Goal: Task Accomplishment & Management: Manage account settings

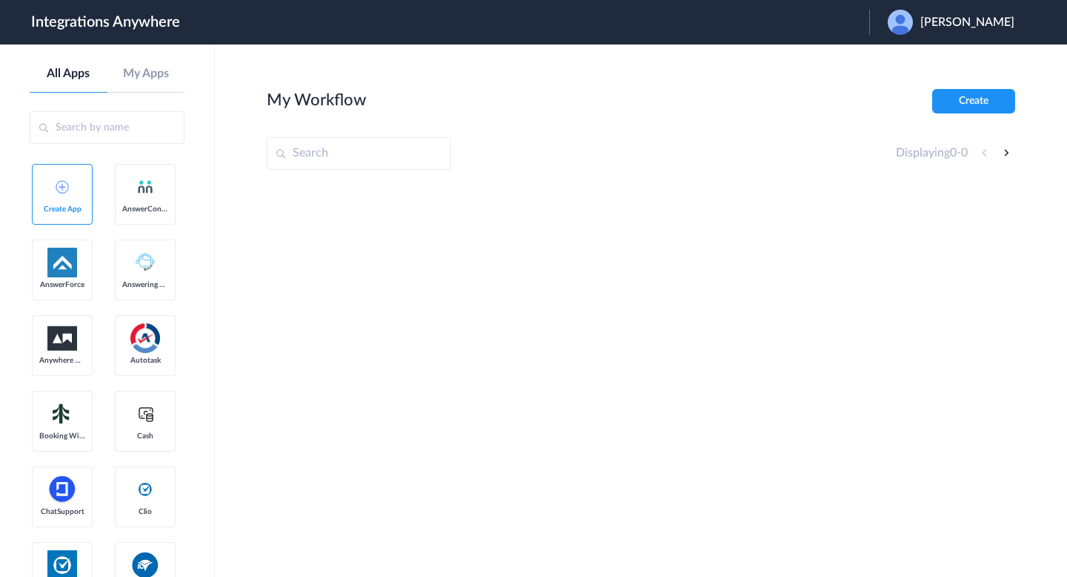
click at [951, 28] on span "Raleigh Dixon" at bounding box center [968, 23] width 94 height 14
click at [944, 61] on li "Logout" at bounding box center [949, 60] width 160 height 27
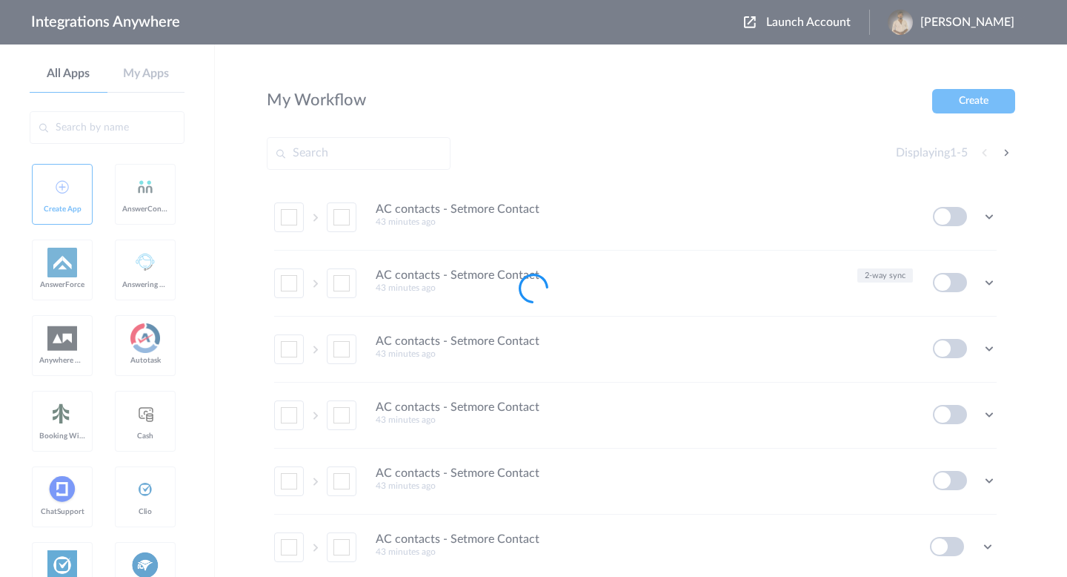
click at [758, 23] on div at bounding box center [533, 288] width 1067 height 577
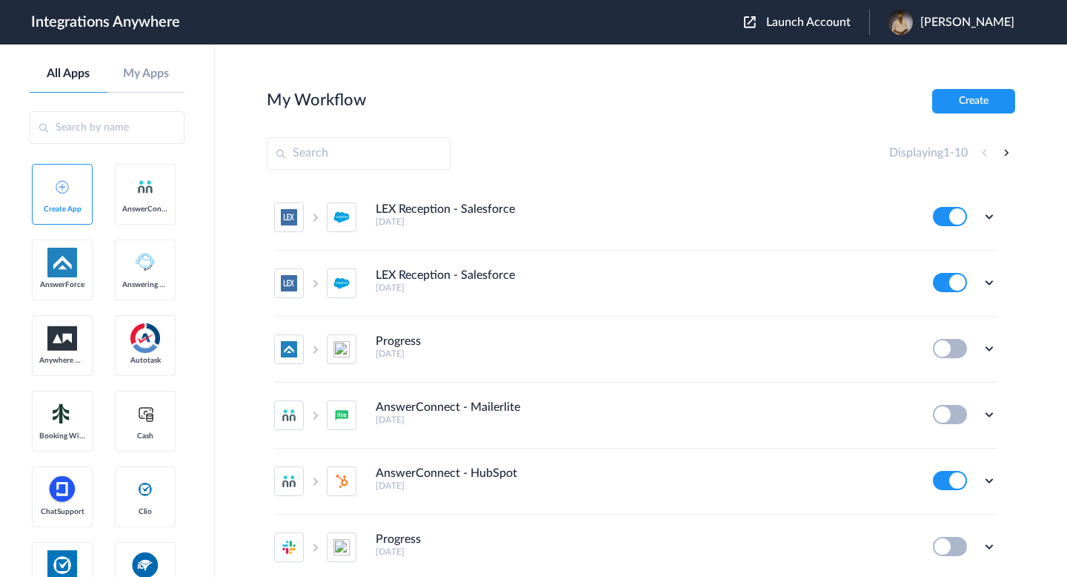
click at [766, 24] on span "Launch Account" at bounding box center [808, 22] width 84 height 12
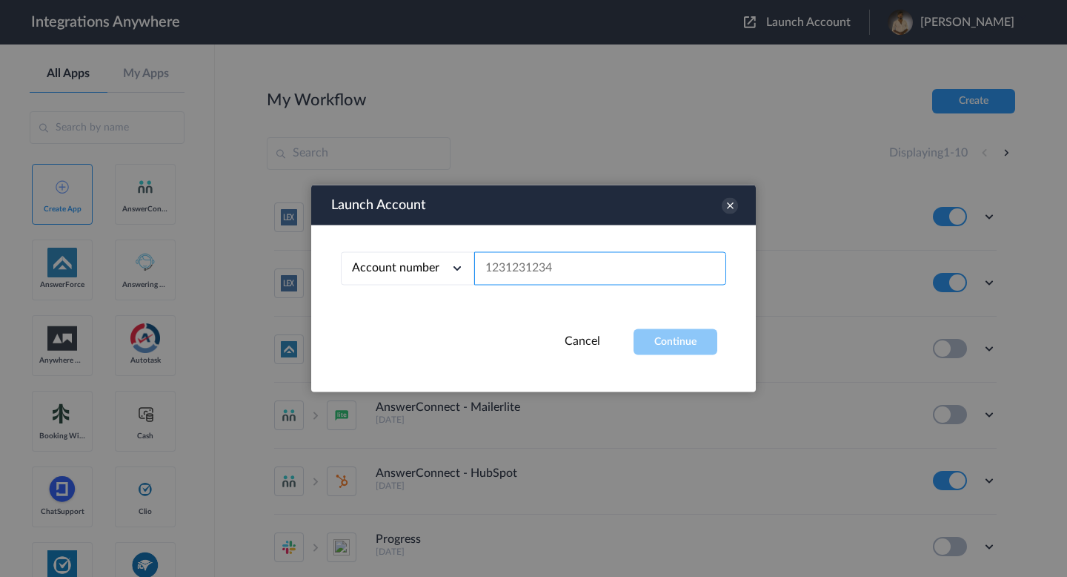
click at [576, 267] on input "text" at bounding box center [600, 268] width 252 height 33
paste input "7048485345"
type input "7048485345"
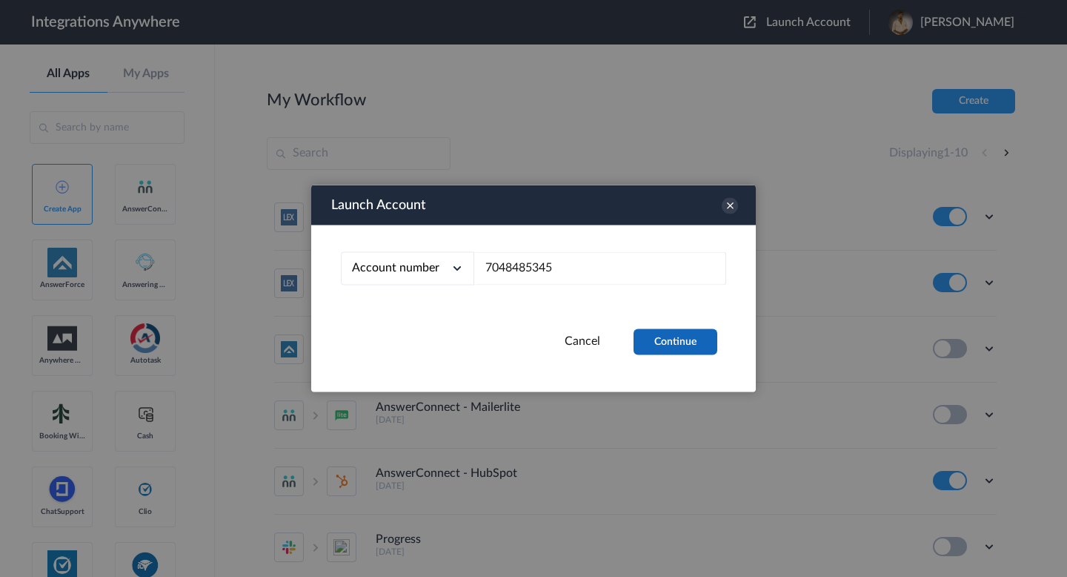
click at [662, 332] on button "Continue" at bounding box center [676, 342] width 84 height 26
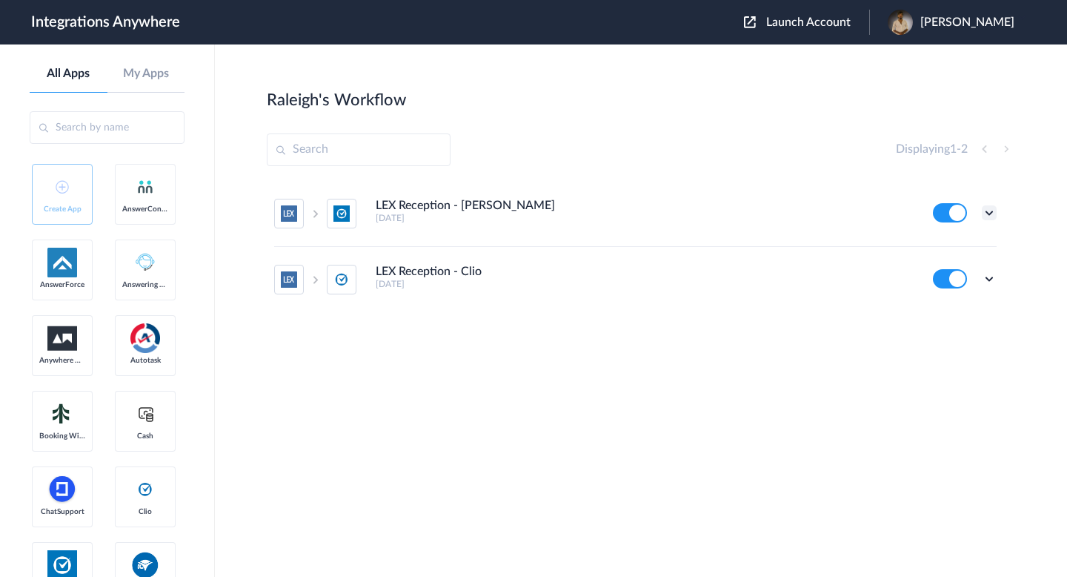
click at [983, 214] on icon at bounding box center [989, 212] width 15 height 15
click at [929, 268] on li "Task history" at bounding box center [949, 274] width 96 height 27
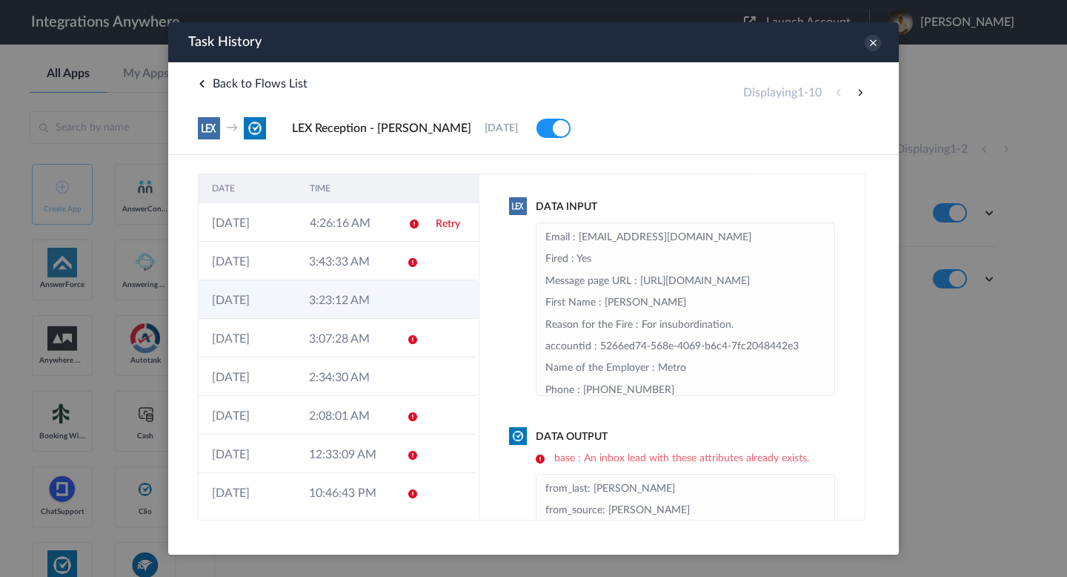
click at [420, 294] on td at bounding box center [408, 299] width 28 height 39
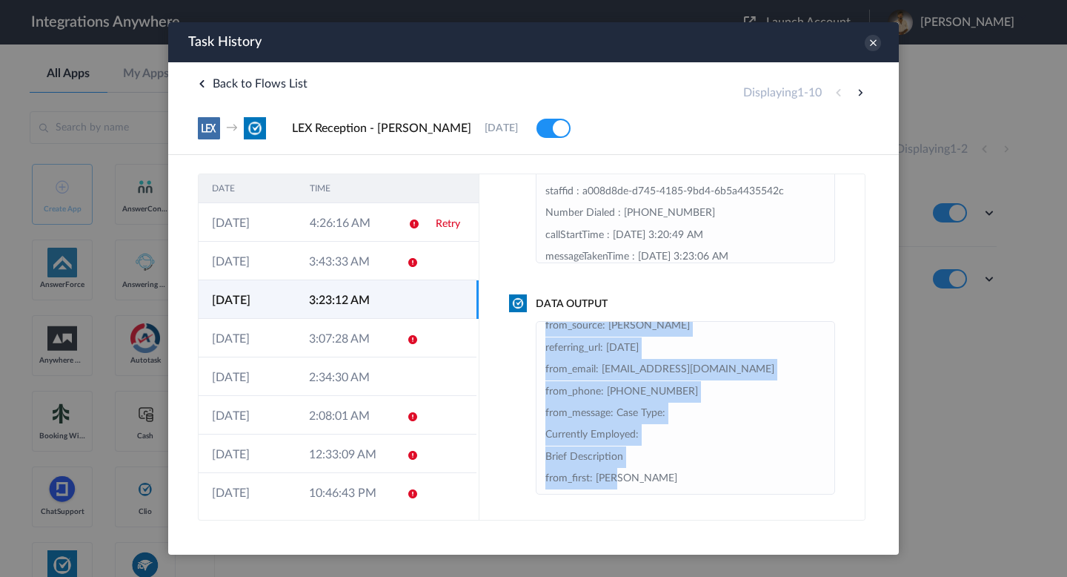
drag, startPoint x: 547, startPoint y: 337, endPoint x: 652, endPoint y: 488, distance: 184.2
click at [652, 488] on li "from_last: Mitter from_source: Lex referring_url: 2025-09-17 from_email: Mitter…" at bounding box center [686, 403] width 280 height 218
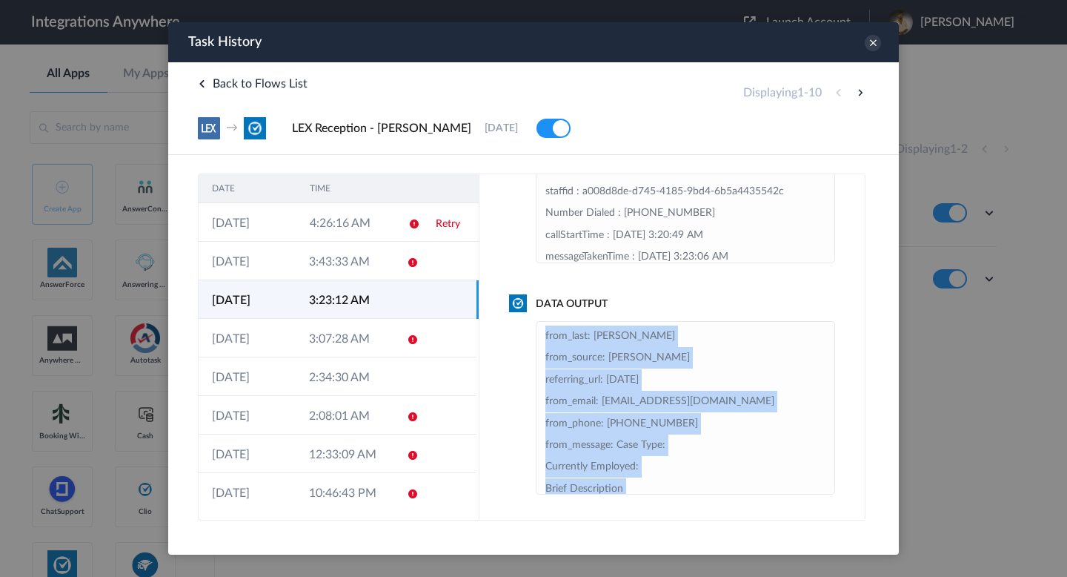
click at [595, 351] on li "from_last: Mitter from_source: Lex referring_url: 2025-09-17 from_email: Mitter…" at bounding box center [686, 434] width 280 height 218
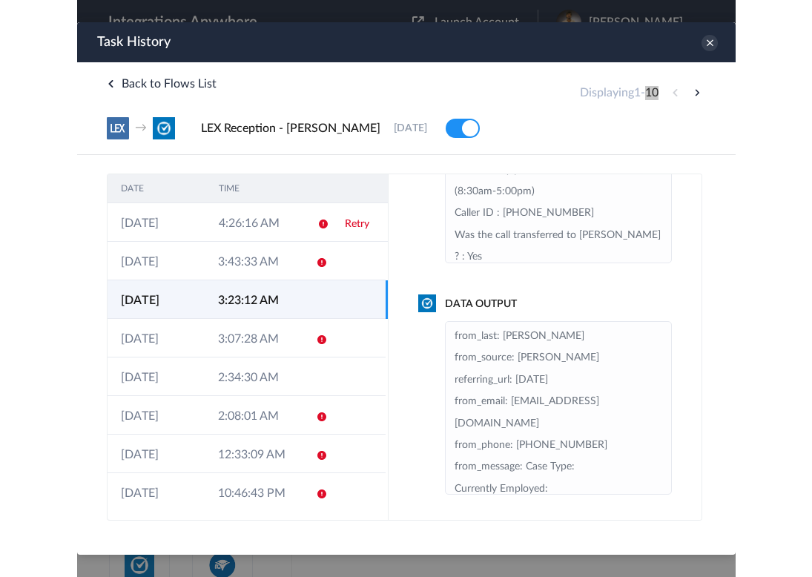
scroll to position [218, 0]
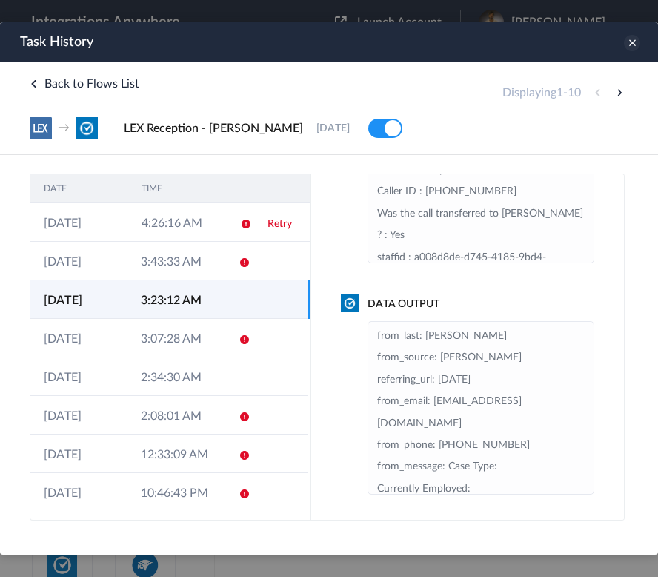
click at [632, 42] on icon at bounding box center [632, 43] width 16 height 16
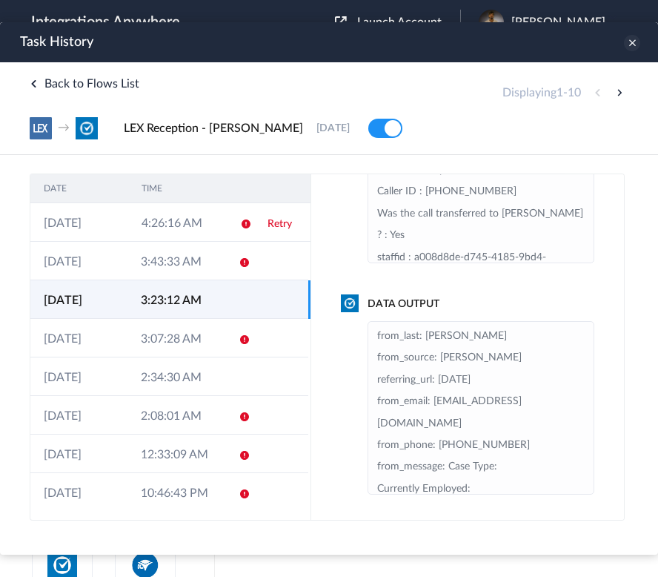
click at [634, 41] on icon at bounding box center [632, 43] width 16 height 16
click at [634, 47] on icon at bounding box center [632, 43] width 16 height 16
click at [632, 46] on icon at bounding box center [632, 43] width 16 height 16
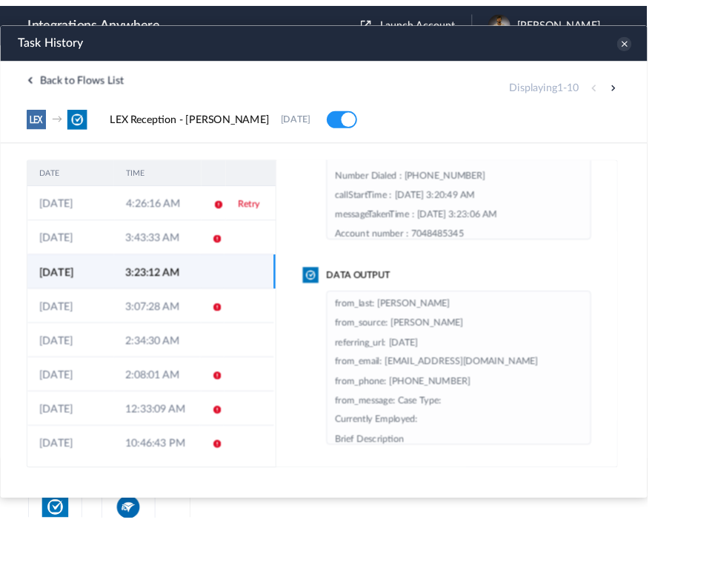
scroll to position [196, 0]
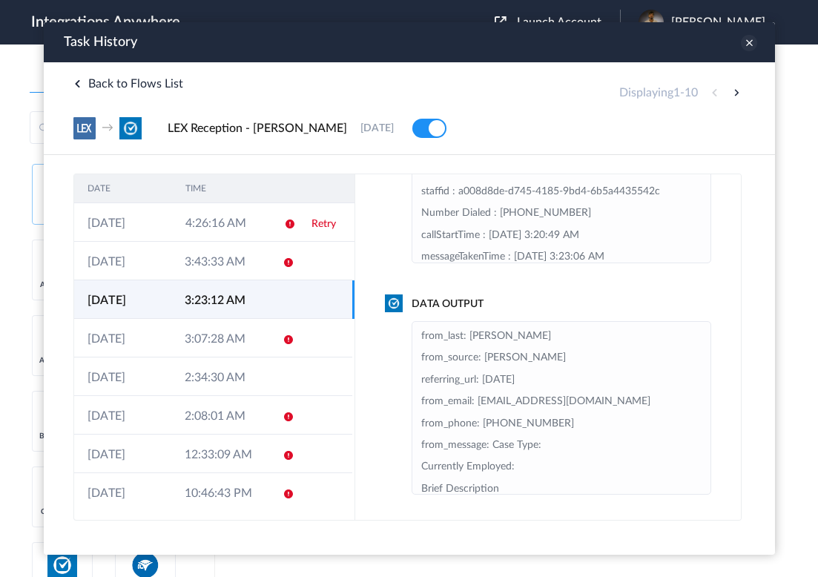
click at [749, 42] on icon at bounding box center [748, 43] width 16 height 16
click at [79, 82] on icon at bounding box center [76, 83] width 7 height 7
click at [746, 43] on icon at bounding box center [748, 43] width 16 height 16
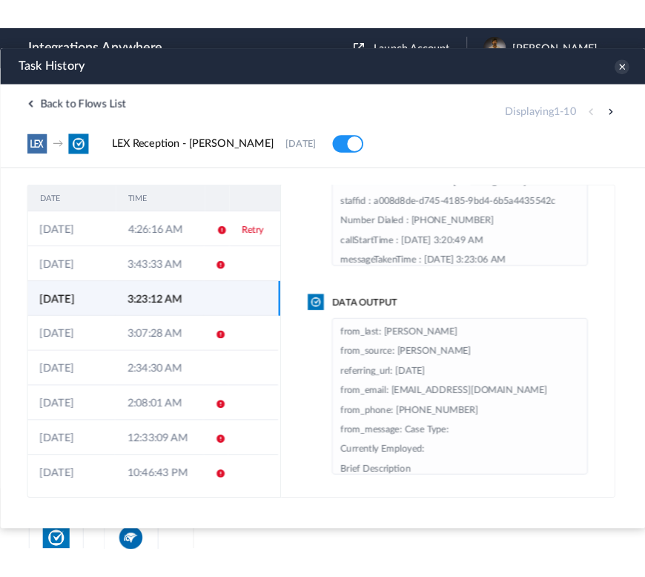
scroll to position [218, 0]
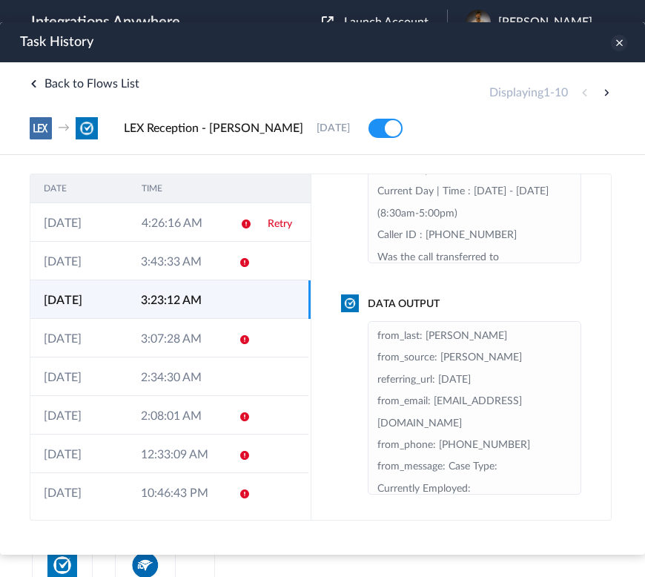
click at [617, 45] on icon at bounding box center [619, 43] width 16 height 16
click at [36, 85] on icon at bounding box center [33, 83] width 7 height 7
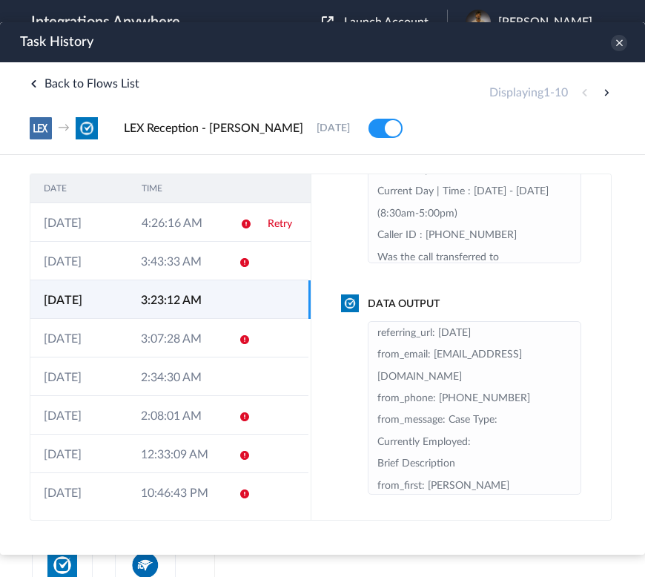
scroll to position [50, 0]
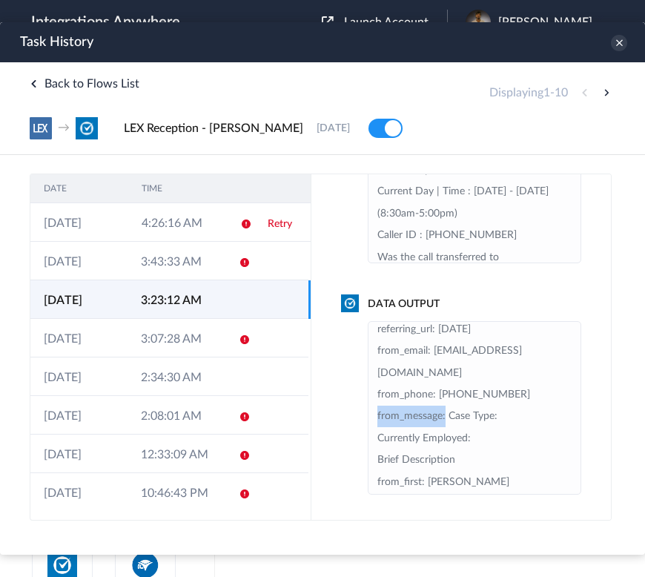
drag, startPoint x: 445, startPoint y: 395, endPoint x: 368, endPoint y: 396, distance: 77.1
click at [368, 396] on ul "from_last: Mitter from_source: Lex referring_url: 2025-09-17 from_email: Mitter…" at bounding box center [474, 407] width 213 height 173
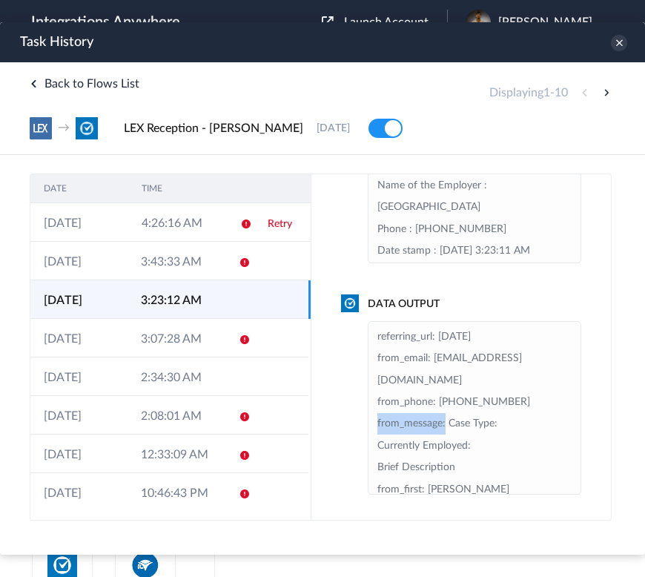
scroll to position [44, 0]
click at [465, 402] on li "from_last: Mitter from_source: Lex referring_url: 2025-09-17 from_email: Mitter…" at bounding box center [474, 401] width 194 height 239
drag, startPoint x: 445, startPoint y: 402, endPoint x: 507, endPoint y: 402, distance: 62.3
click at [507, 402] on li "from_last: Mitter from_source: Lex referring_url: 2025-09-17 from_email: Mitter…" at bounding box center [474, 401] width 194 height 239
drag, startPoint x: 439, startPoint y: 380, endPoint x: 511, endPoint y: 380, distance: 71.9
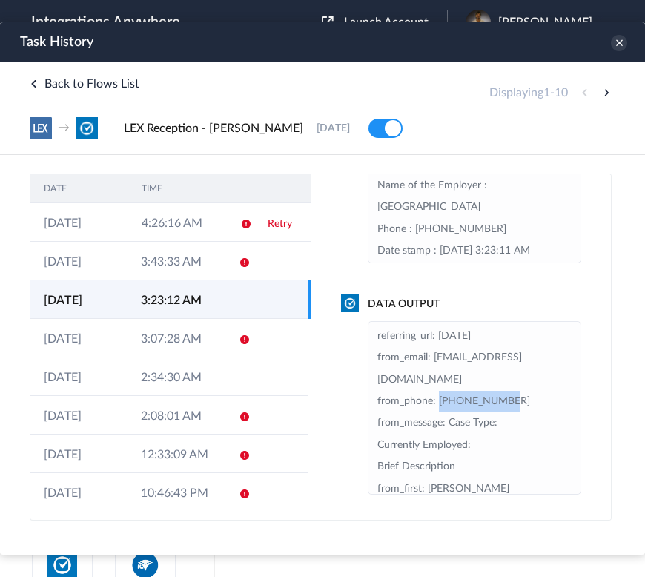
click at [511, 380] on li "from_last: Mitter from_source: Lex referring_url: 2025-09-17 from_email: Mitter…" at bounding box center [474, 401] width 194 height 239
drag, startPoint x: 420, startPoint y: 359, endPoint x: 344, endPoint y: 359, distance: 75.6
click at [344, 359] on div "Data Output from_last: Mitter from_source: Lex referring_url: 2025-09-17 from_e…" at bounding box center [461, 395] width 240 height 198
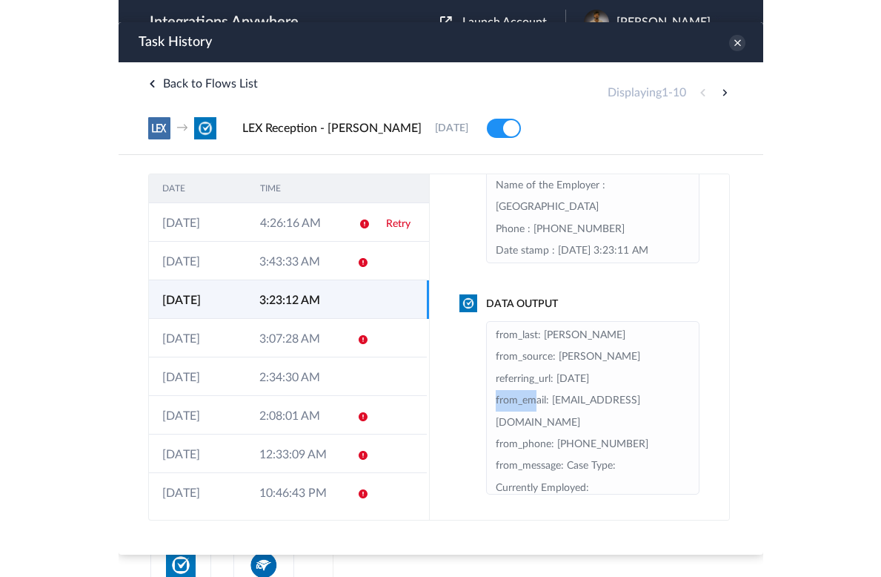
scroll to position [0, 0]
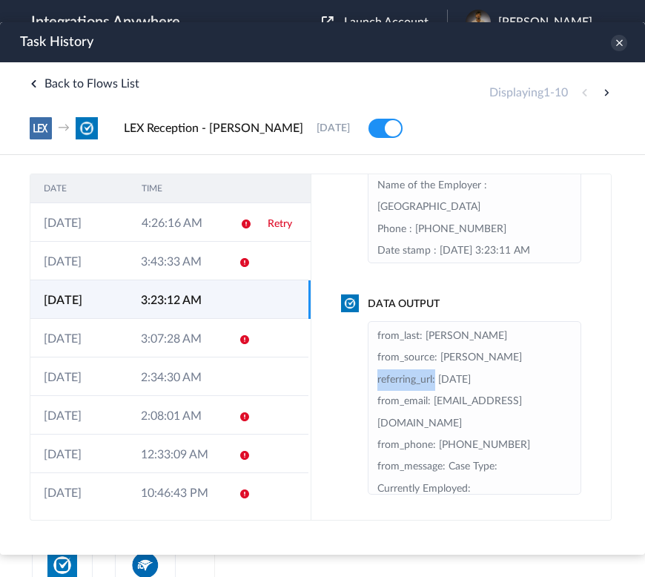
drag, startPoint x: 434, startPoint y: 381, endPoint x: 373, endPoint y: 380, distance: 61.5
click at [373, 380] on ul "from_last: Mitter from_source: Lex referring_url: 2025-09-17 from_email: Mitter…" at bounding box center [474, 407] width 213 height 173
click at [622, 43] on icon at bounding box center [619, 43] width 16 height 16
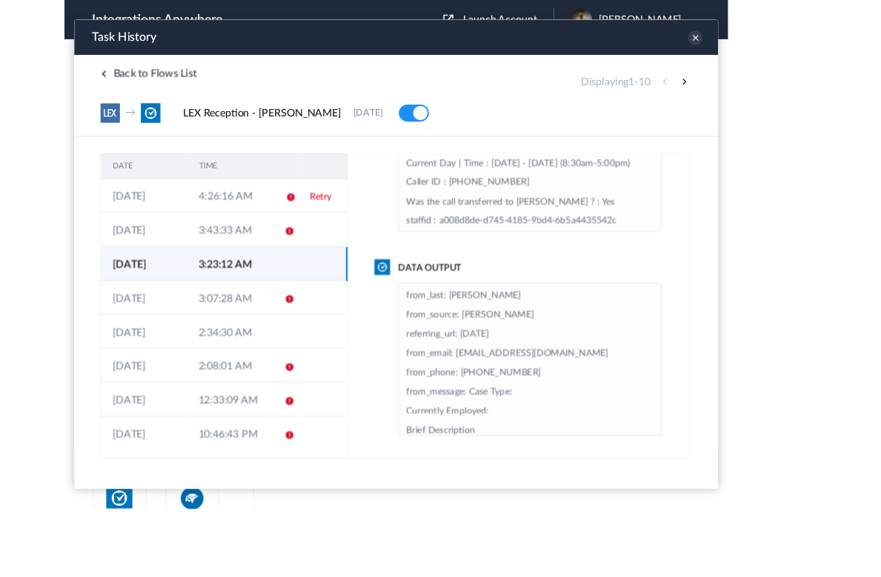
scroll to position [110, 0]
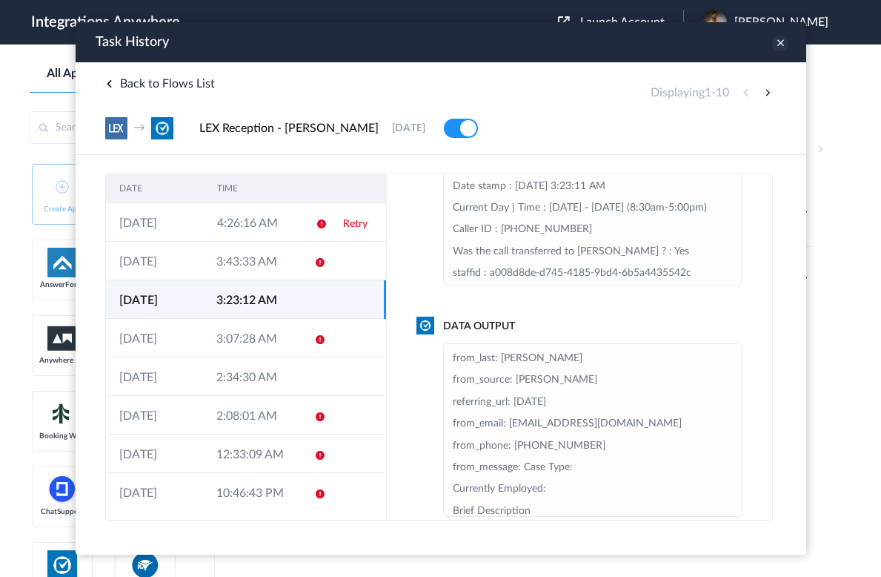
click at [783, 42] on icon at bounding box center [780, 43] width 16 height 16
click at [109, 85] on icon at bounding box center [108, 83] width 7 height 7
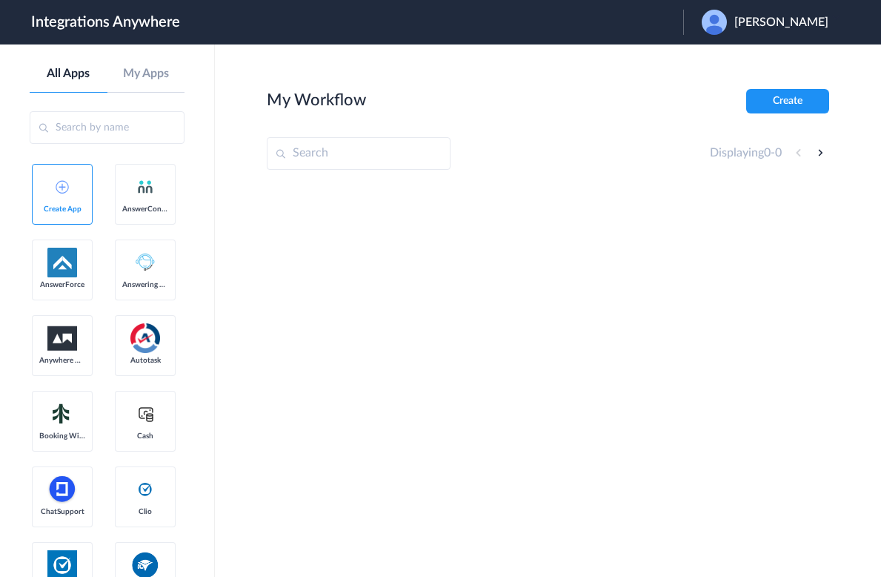
click at [755, 29] on div "Raleigh Dixon" at bounding box center [773, 22] width 142 height 25
click at [729, 70] on li "Logout" at bounding box center [763, 60] width 160 height 27
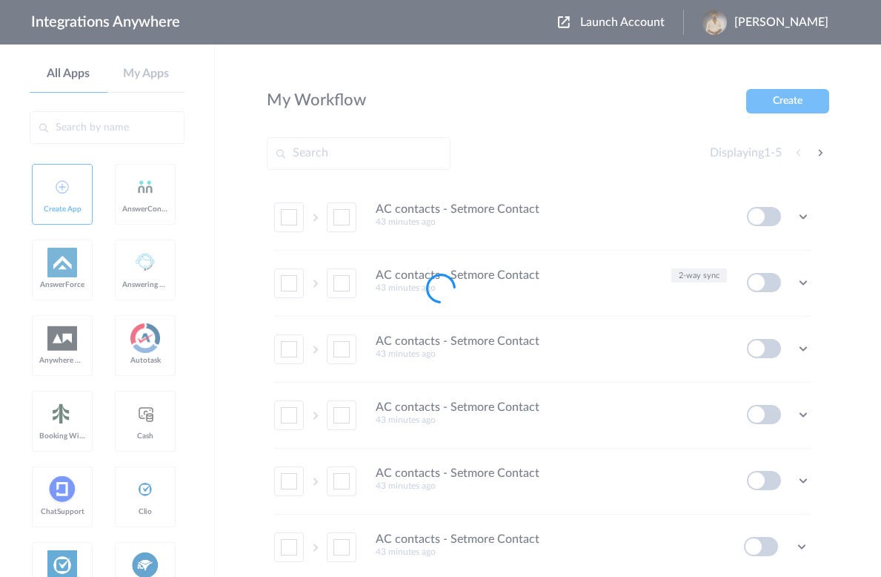
click at [614, 20] on div at bounding box center [440, 288] width 881 height 577
click at [586, 26] on div at bounding box center [440, 288] width 881 height 577
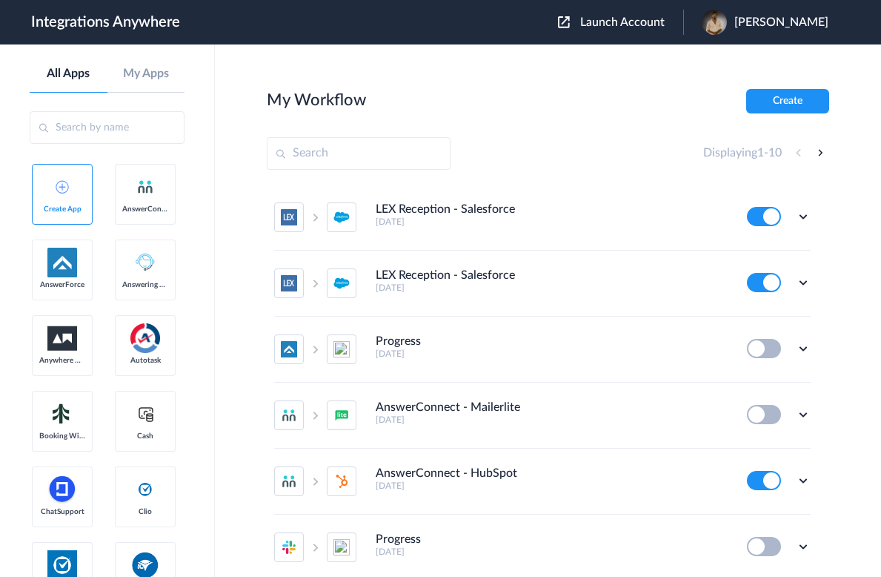
click at [566, 24] on button "Launch Account" at bounding box center [620, 23] width 125 height 14
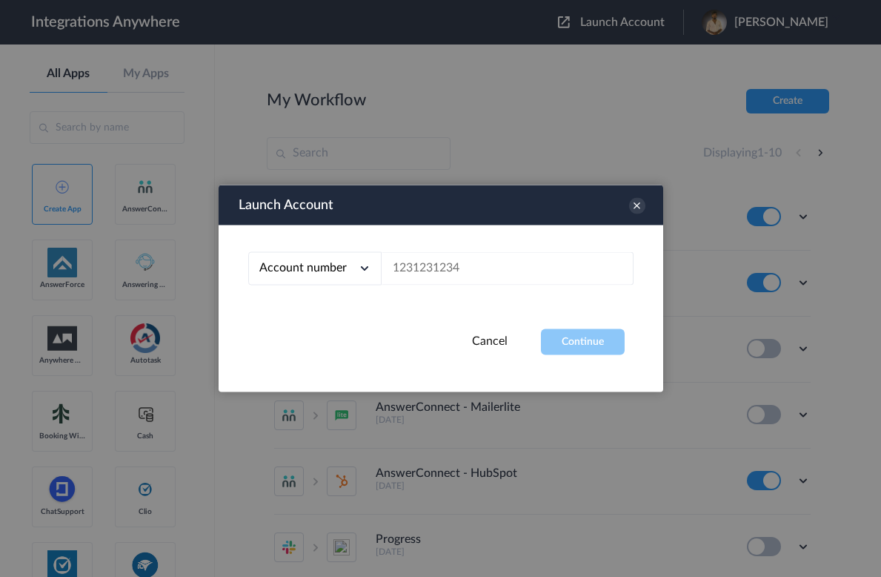
click at [555, 251] on div "Account number Account number Email address" at bounding box center [441, 277] width 445 height 104
click at [556, 271] on input "text" at bounding box center [508, 268] width 252 height 33
paste input "7048485345"
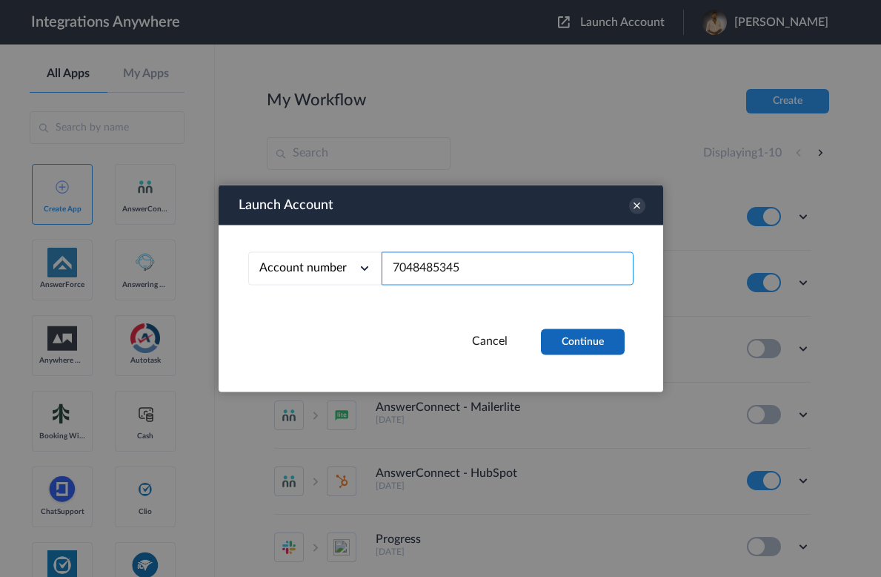
type input "7048485345"
click at [576, 350] on button "Continue" at bounding box center [583, 342] width 84 height 26
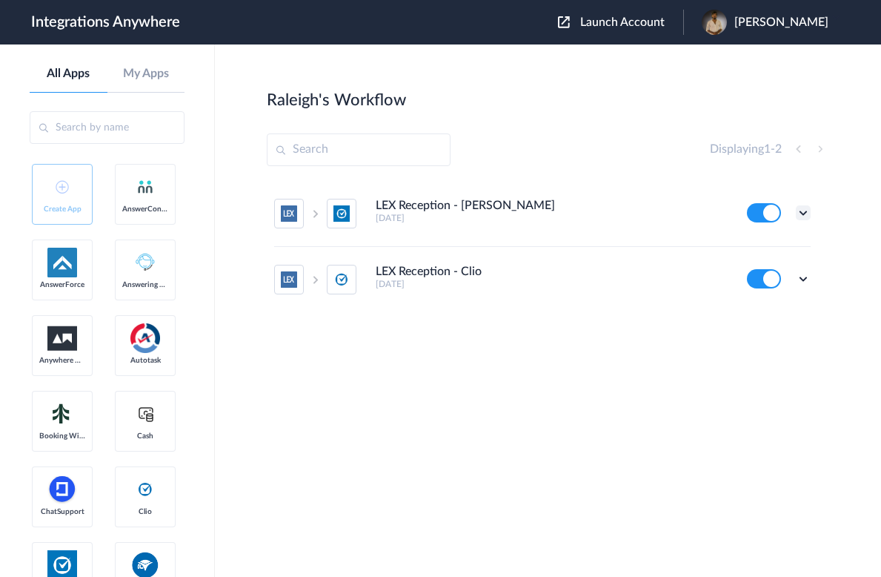
click at [810, 211] on ul "LEX Reception - Clio Grow 5 months ago Edit Task history Delete LEX Reception -…" at bounding box center [542, 246] width 551 height 131
click at [809, 211] on icon at bounding box center [803, 212] width 15 height 15
click at [778, 248] on li "Edit" at bounding box center [763, 246] width 96 height 27
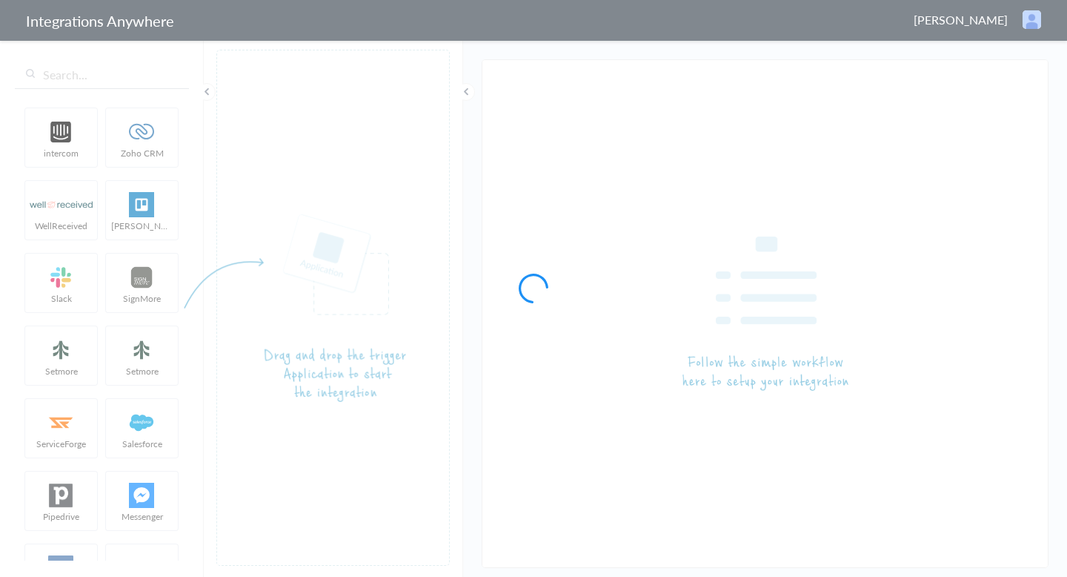
type input "LEX Reception - Clio Grow"
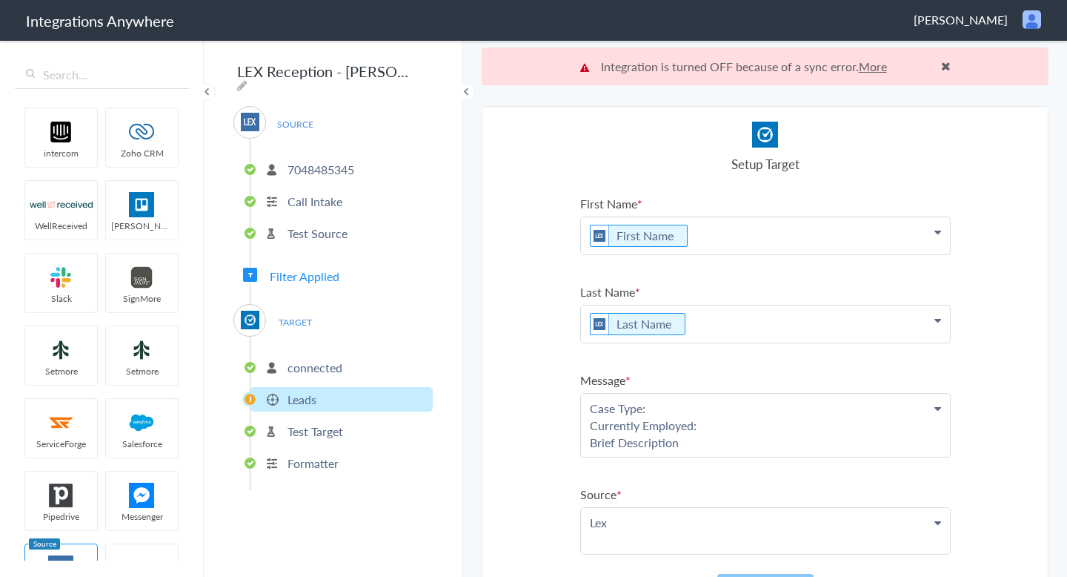
click at [328, 172] on li "7048485345" at bounding box center [342, 169] width 182 height 24
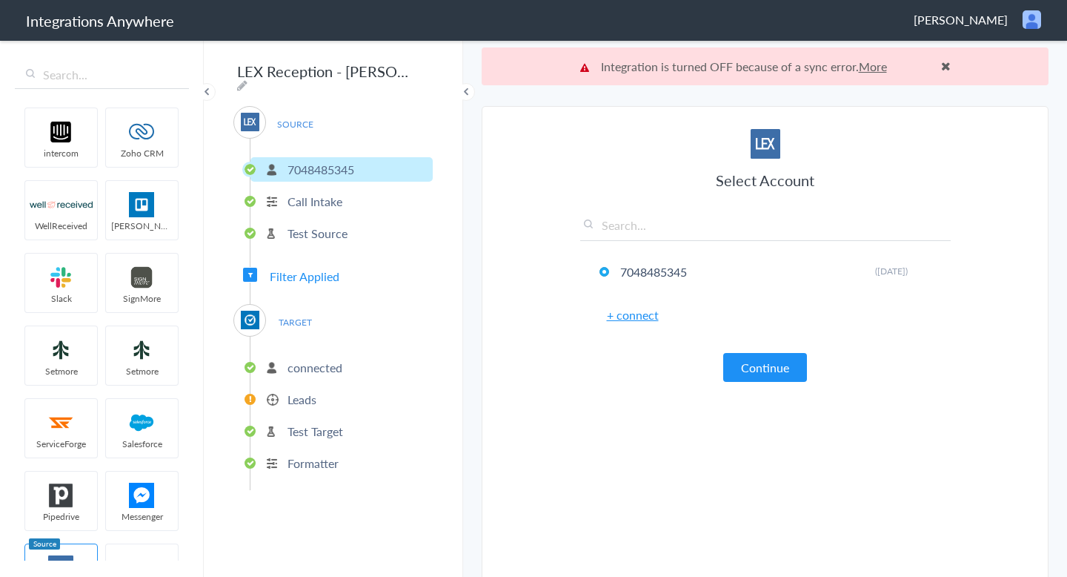
click at [325, 198] on p "Call Intake" at bounding box center [315, 201] width 55 height 17
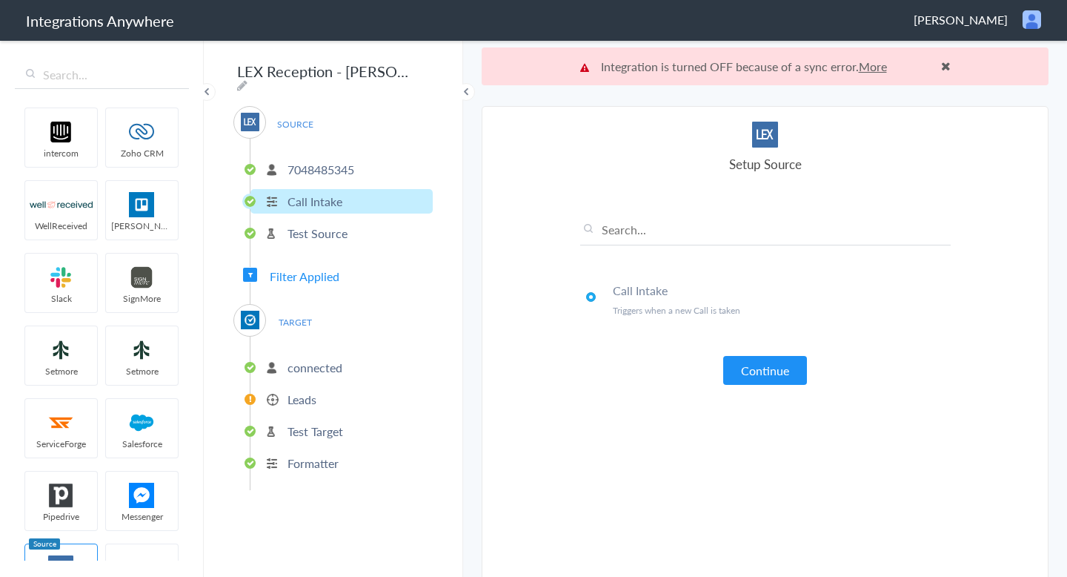
click at [332, 225] on p "Test Source" at bounding box center [318, 233] width 60 height 17
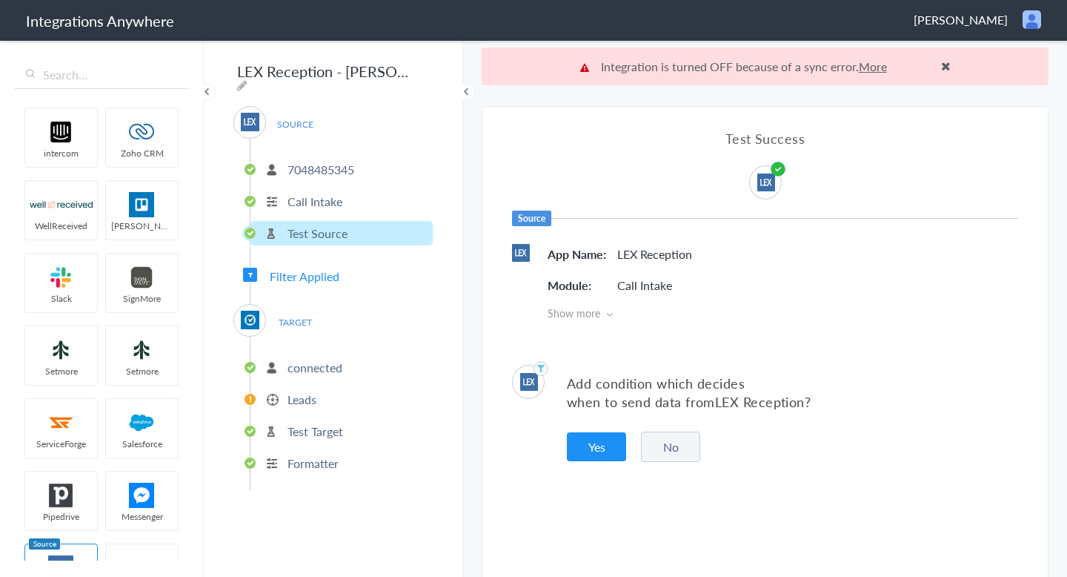
click at [313, 362] on p "connected" at bounding box center [315, 367] width 55 height 17
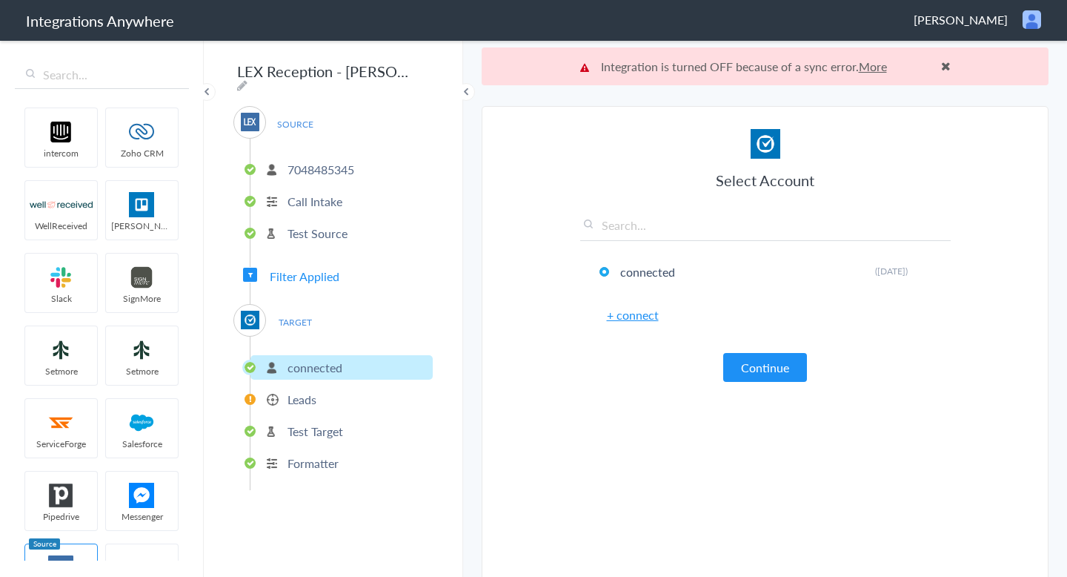
click at [317, 391] on li "Leads" at bounding box center [342, 399] width 182 height 24
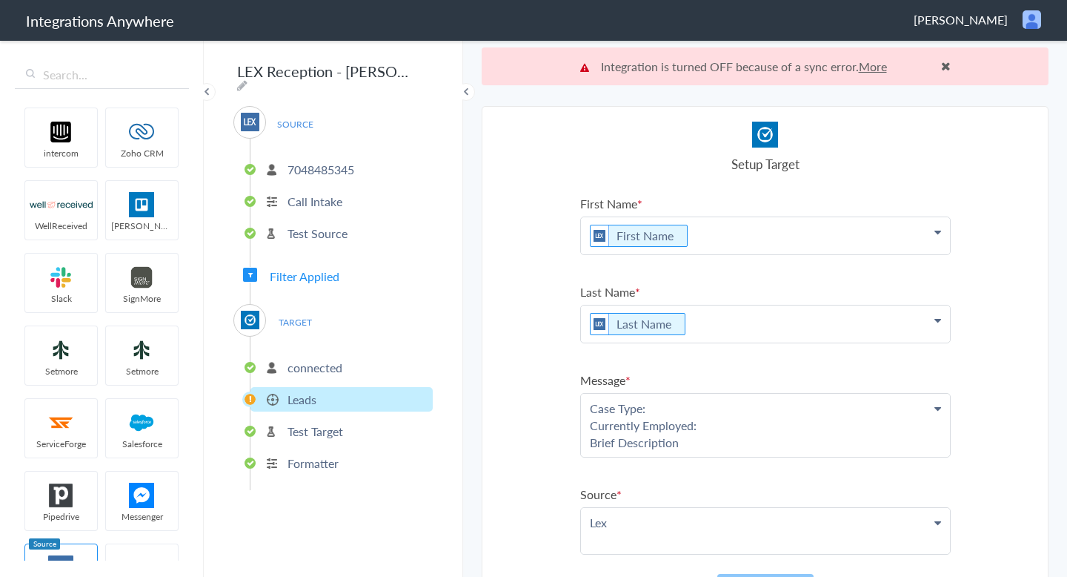
click at [329, 432] on p "Test Target" at bounding box center [316, 430] width 56 height 17
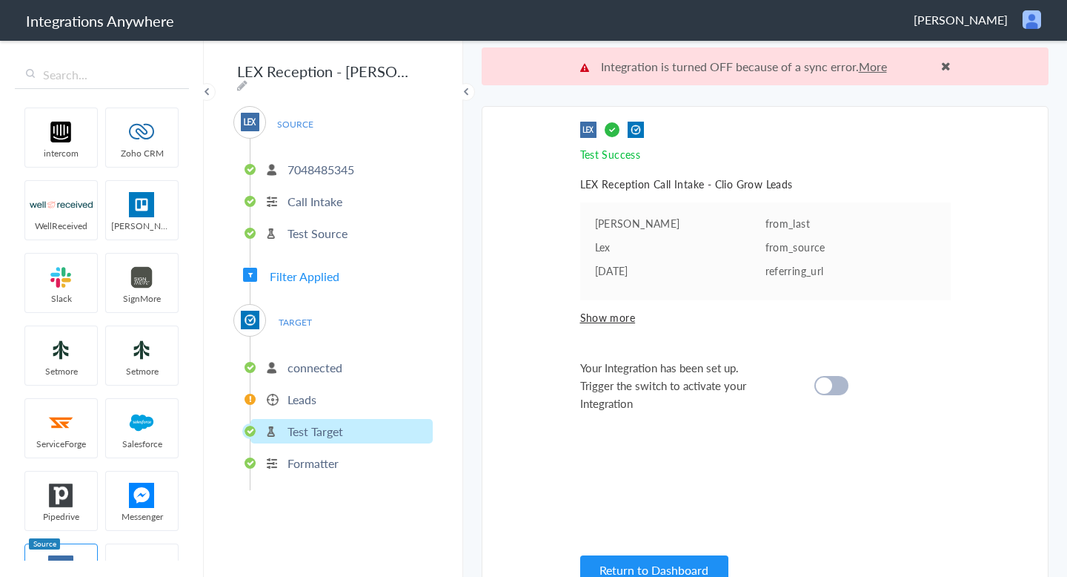
click at [317, 400] on li "Leads" at bounding box center [342, 399] width 182 height 24
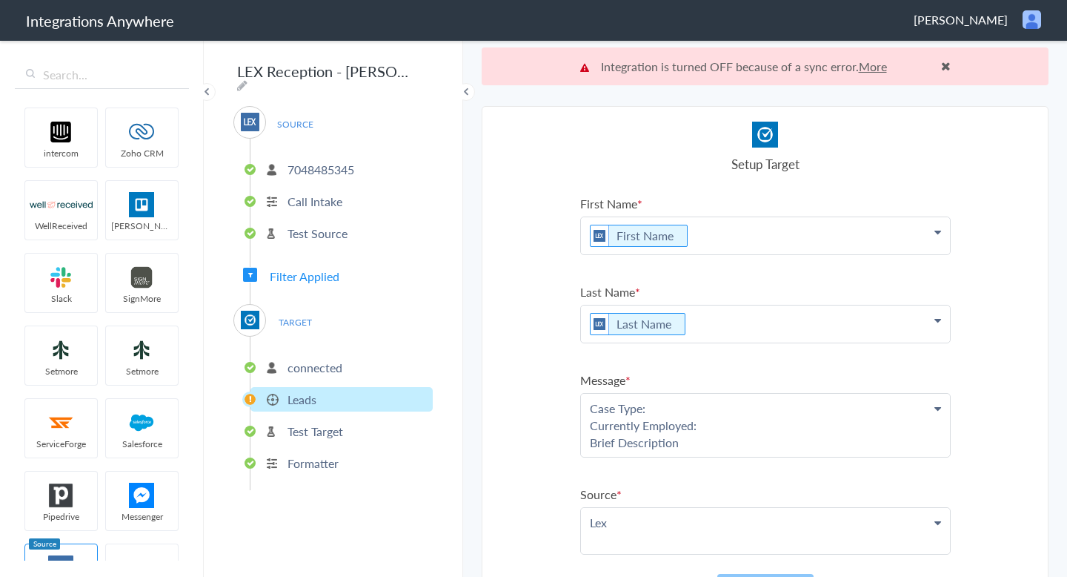
scroll to position [38, 0]
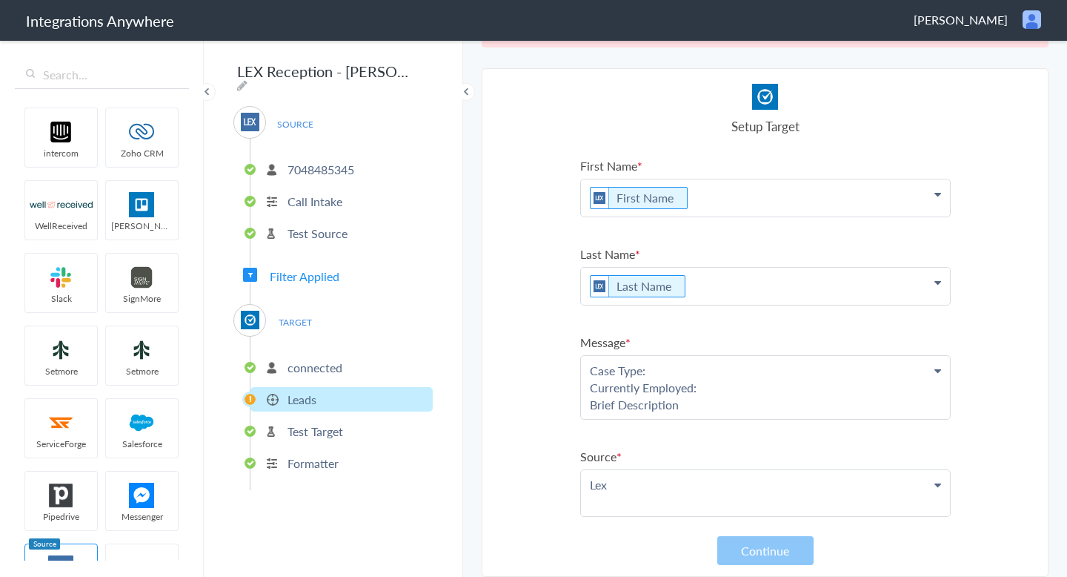
click at [322, 199] on p "Call Intake" at bounding box center [315, 201] width 55 height 17
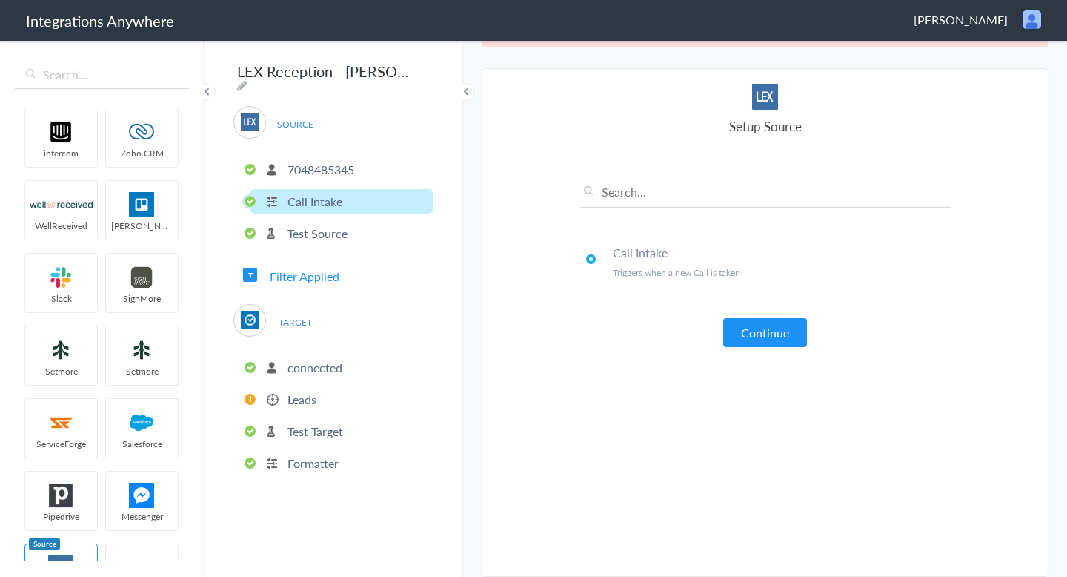
click at [328, 225] on p "Test Source" at bounding box center [318, 233] width 60 height 17
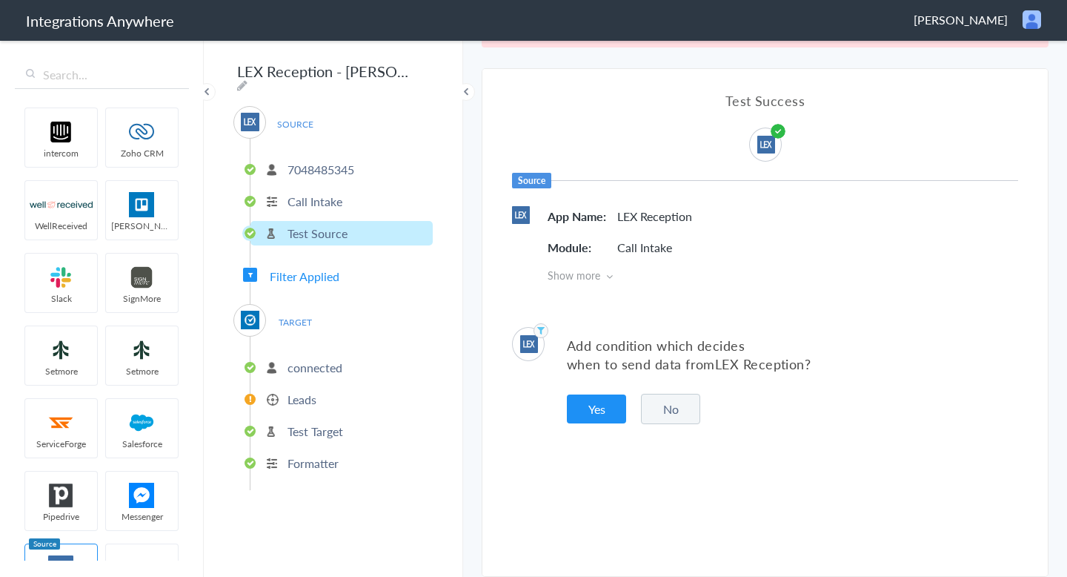
click at [320, 272] on span "Filter Applied" at bounding box center [305, 276] width 70 height 17
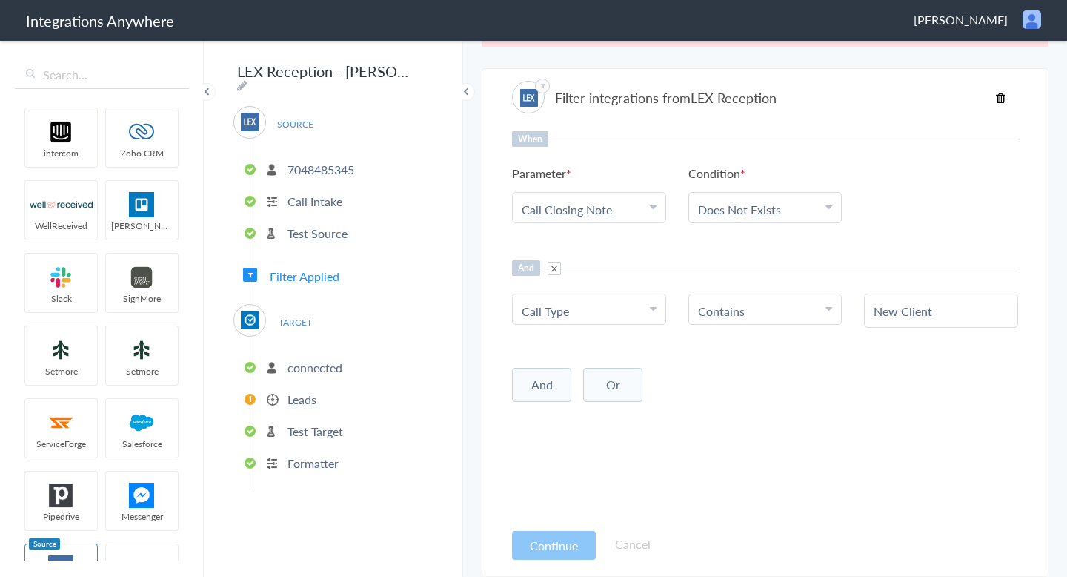
click at [319, 364] on p "connected" at bounding box center [315, 367] width 55 height 17
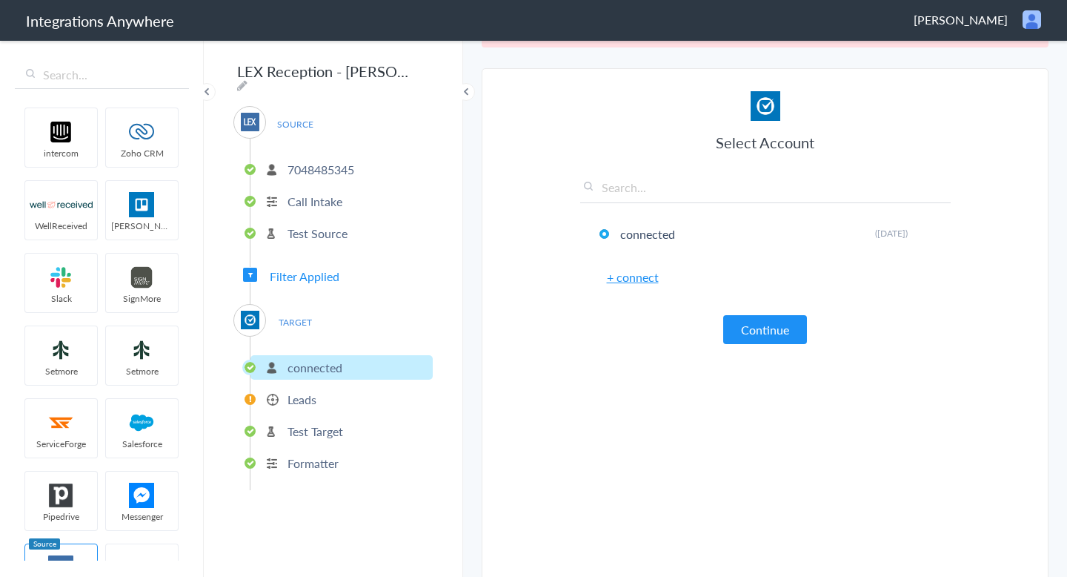
click at [322, 392] on li "Leads" at bounding box center [342, 399] width 182 height 24
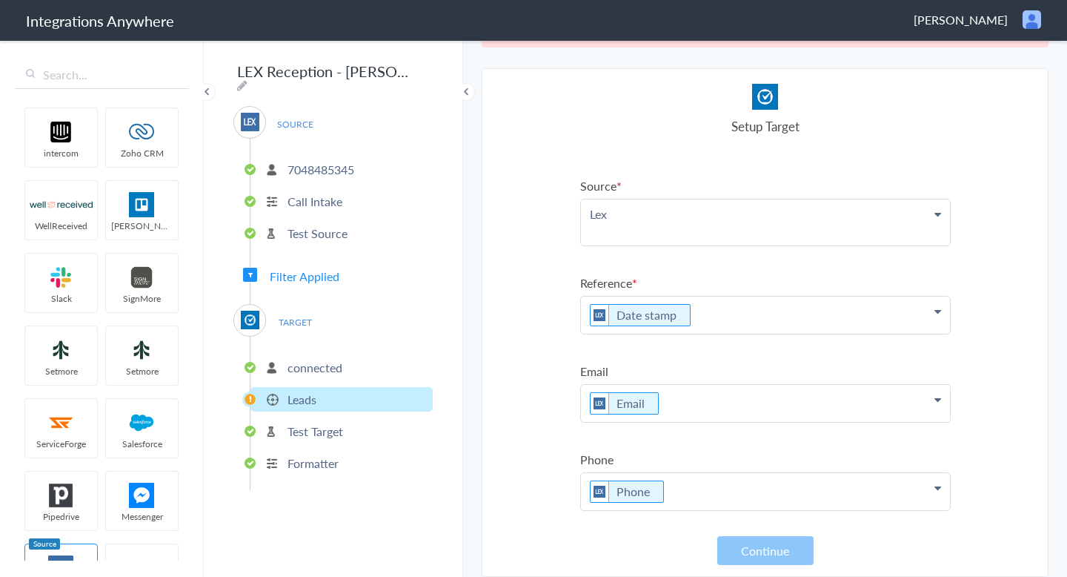
scroll to position [271, 0]
click at [311, 464] on p "Formatter" at bounding box center [313, 462] width 51 height 17
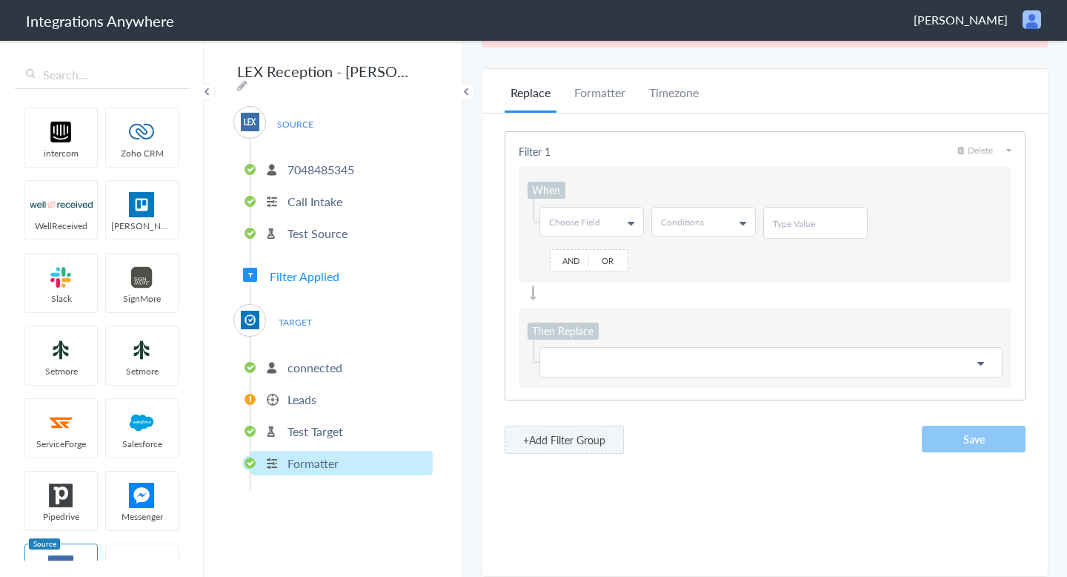
click at [353, 420] on li "Test Target" at bounding box center [342, 431] width 182 height 24
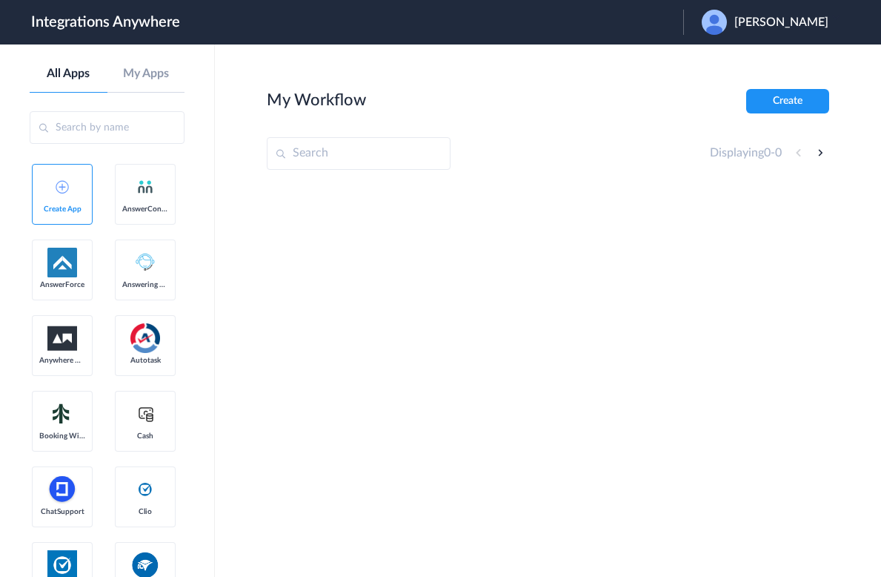
click at [784, 22] on span "[PERSON_NAME]" at bounding box center [782, 23] width 94 height 14
click at [720, 63] on link "Logout" at bounding box center [710, 60] width 31 height 10
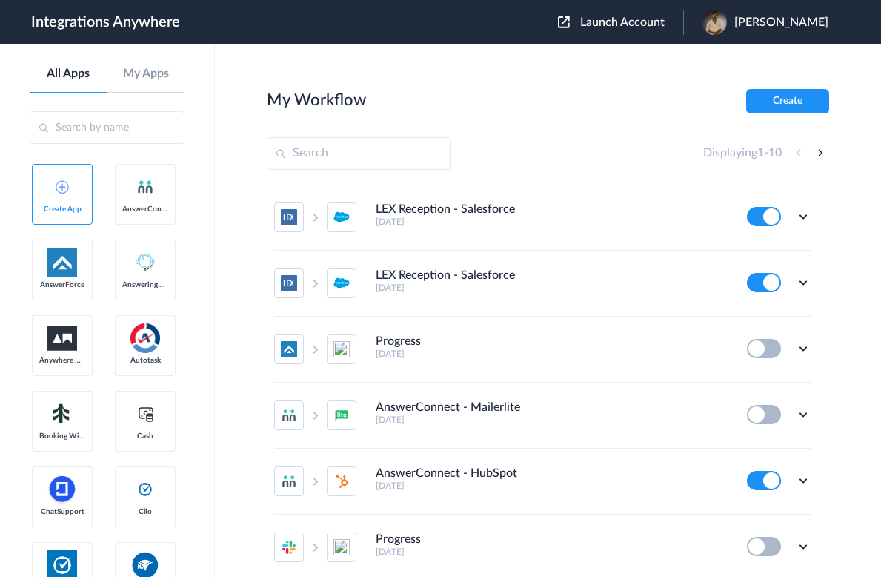
click at [599, 24] on span "Launch Account" at bounding box center [622, 22] width 84 height 12
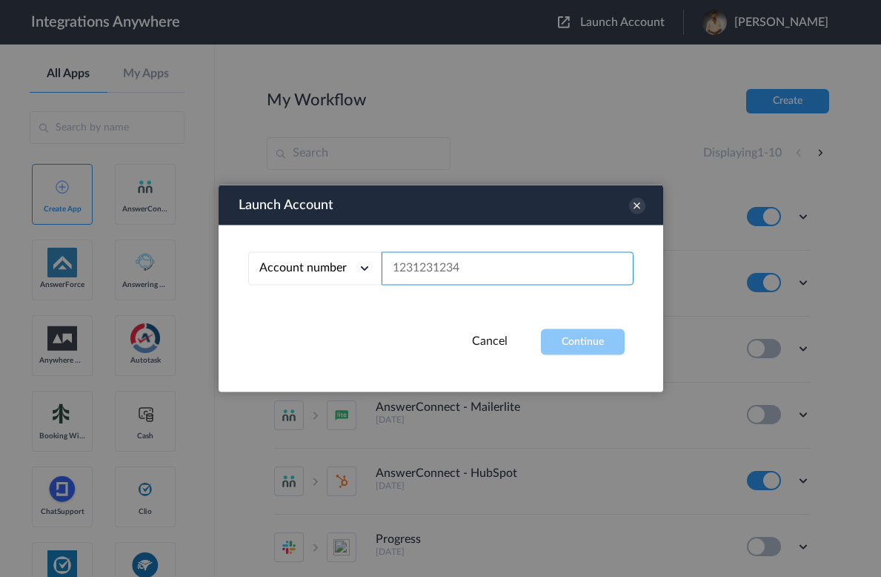
click at [562, 265] on input "text" at bounding box center [508, 268] width 252 height 33
paste input "7048485345"
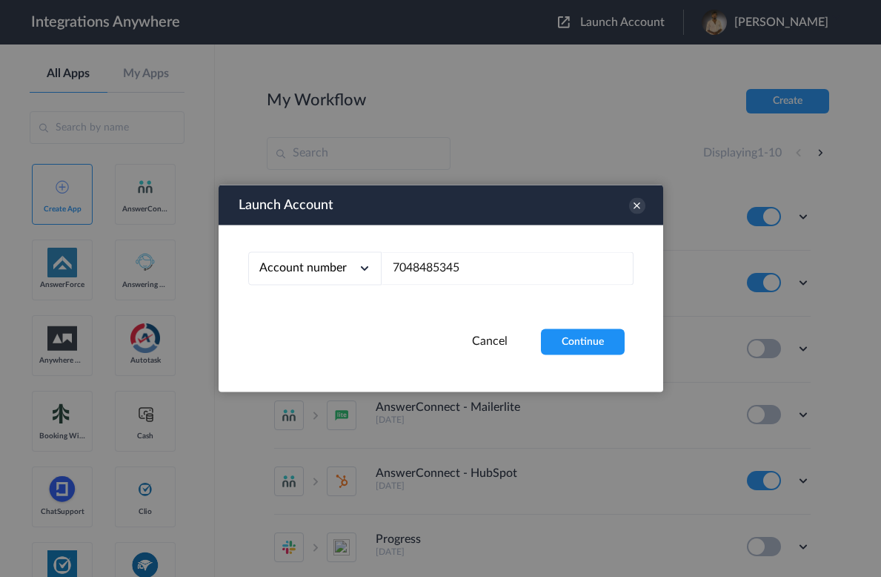
click at [569, 327] on div "Account number Account number Email address 7048485345" at bounding box center [441, 277] width 445 height 104
click at [570, 337] on button "Continue" at bounding box center [583, 342] width 84 height 26
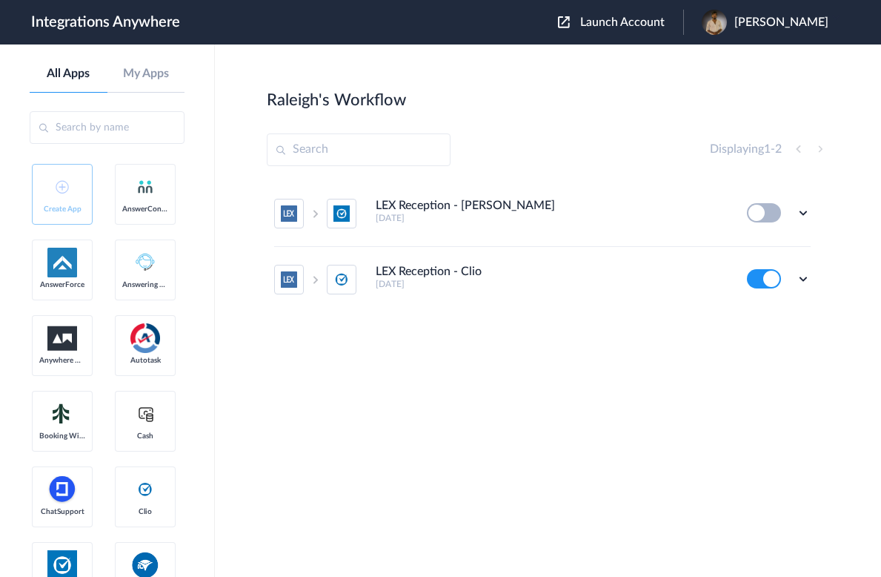
click at [749, 218] on button at bounding box center [764, 212] width 34 height 19
click at [800, 214] on icon at bounding box center [803, 212] width 15 height 15
click at [729, 249] on icon at bounding box center [731, 247] width 10 height 11
click at [735, 26] on span "Buvaneswaran Muni" at bounding box center [782, 23] width 94 height 14
click at [711, 64] on link "My Account" at bounding box center [723, 60] width 56 height 10
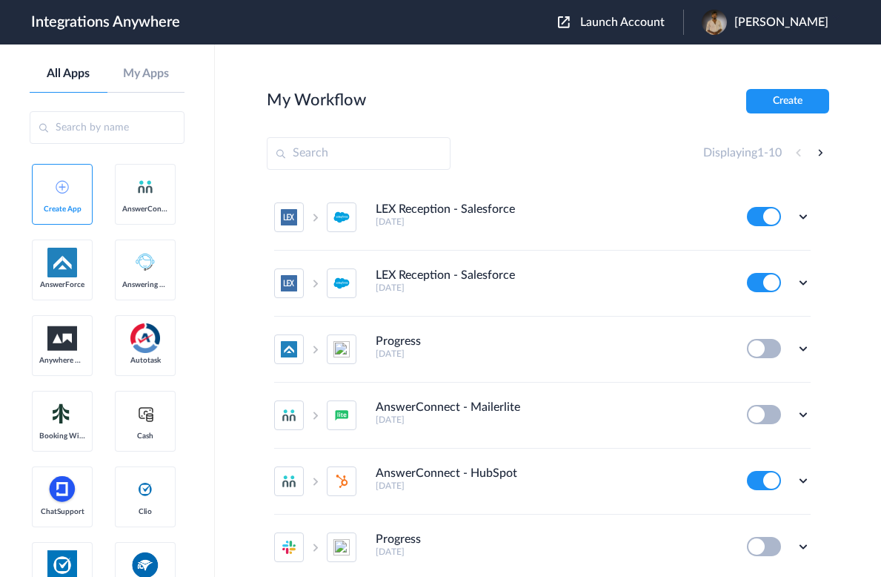
click at [602, 27] on span "Launch Account" at bounding box center [622, 22] width 84 height 12
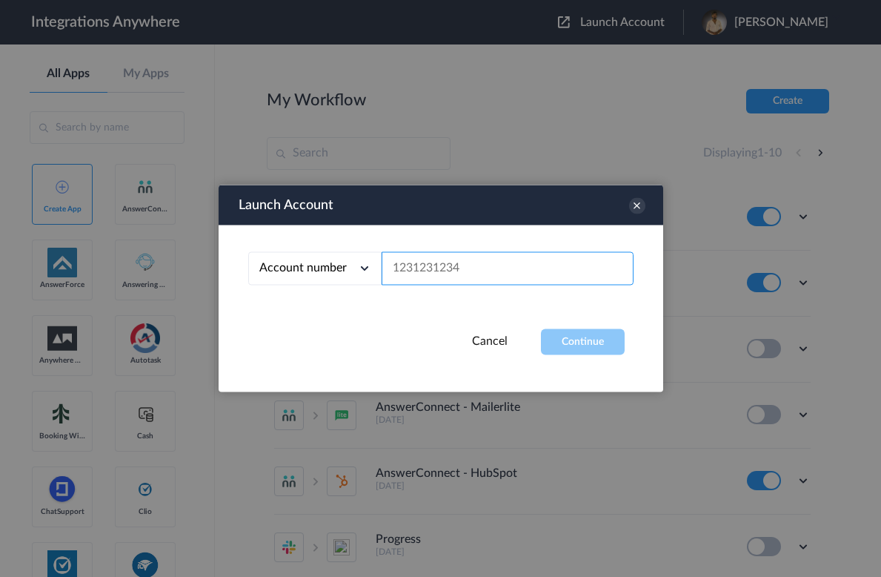
click at [470, 260] on input "text" at bounding box center [508, 268] width 252 height 33
paste input "7048485345"
type input "7048485345"
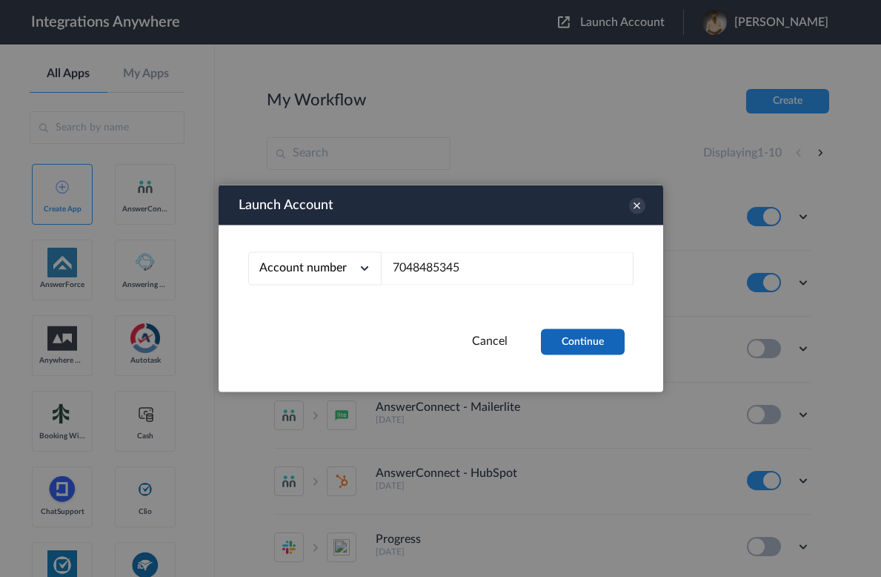
click at [571, 337] on button "Continue" at bounding box center [583, 342] width 84 height 26
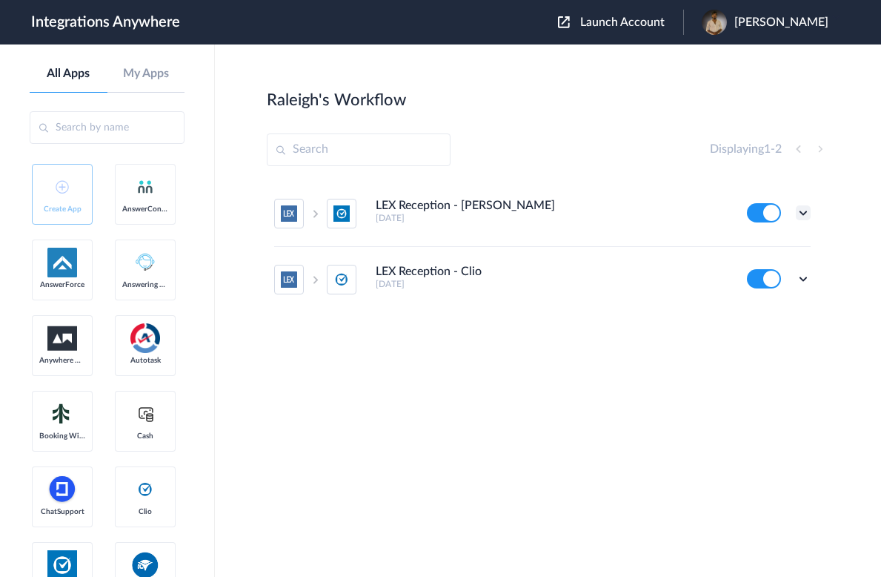
click at [803, 206] on icon at bounding box center [803, 212] width 15 height 15
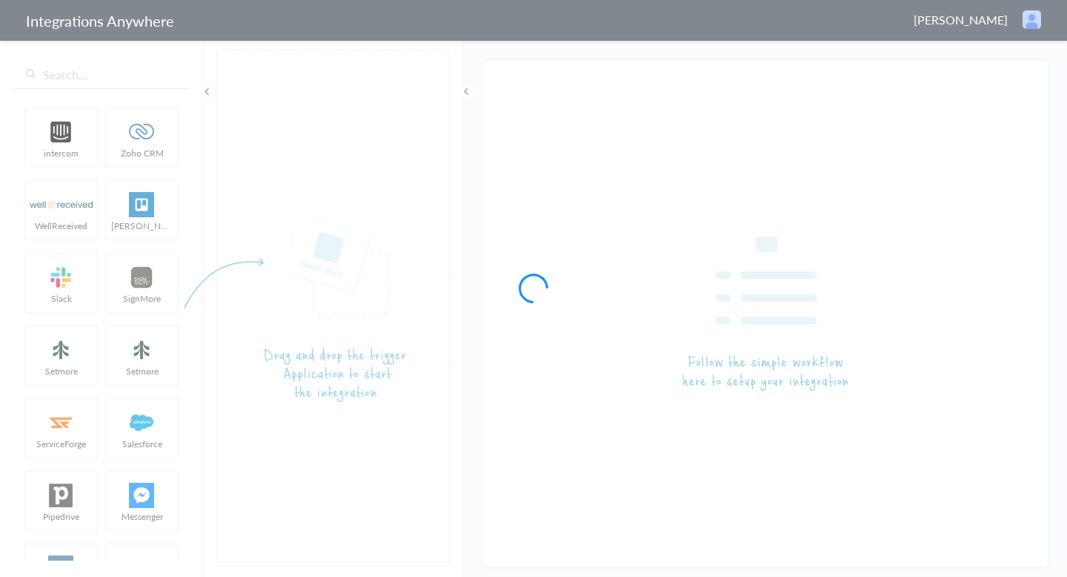
type input "LEX Reception - [PERSON_NAME]"
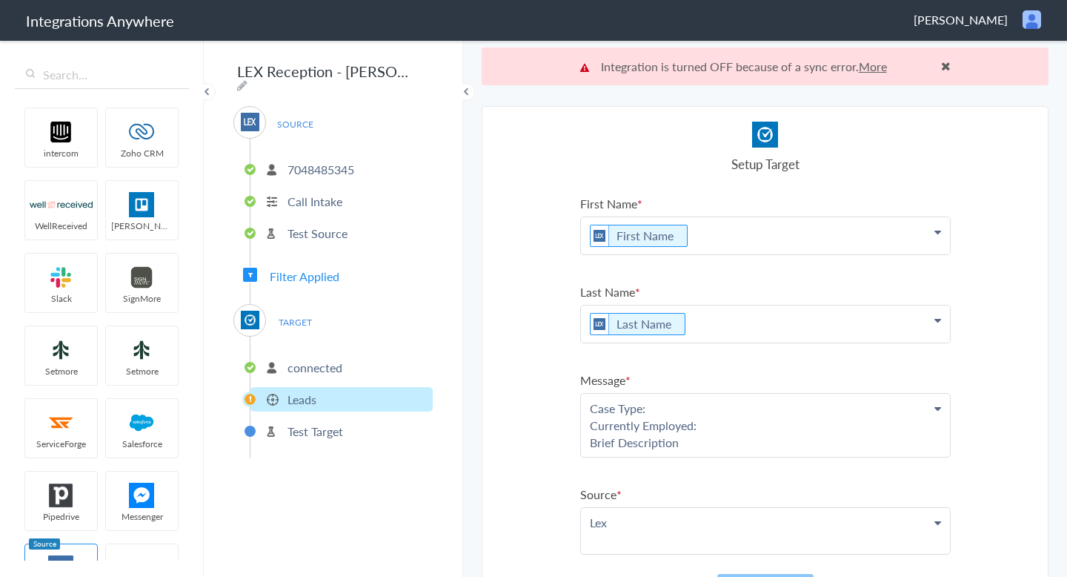
click at [342, 357] on li "connected" at bounding box center [342, 367] width 182 height 24
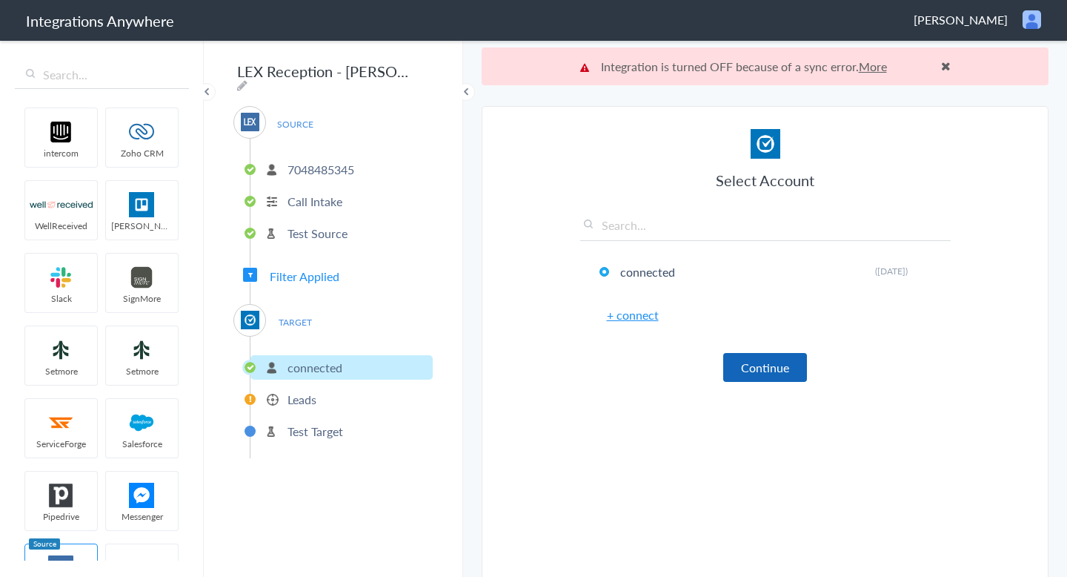
click at [781, 356] on button "Continue" at bounding box center [765, 367] width 84 height 29
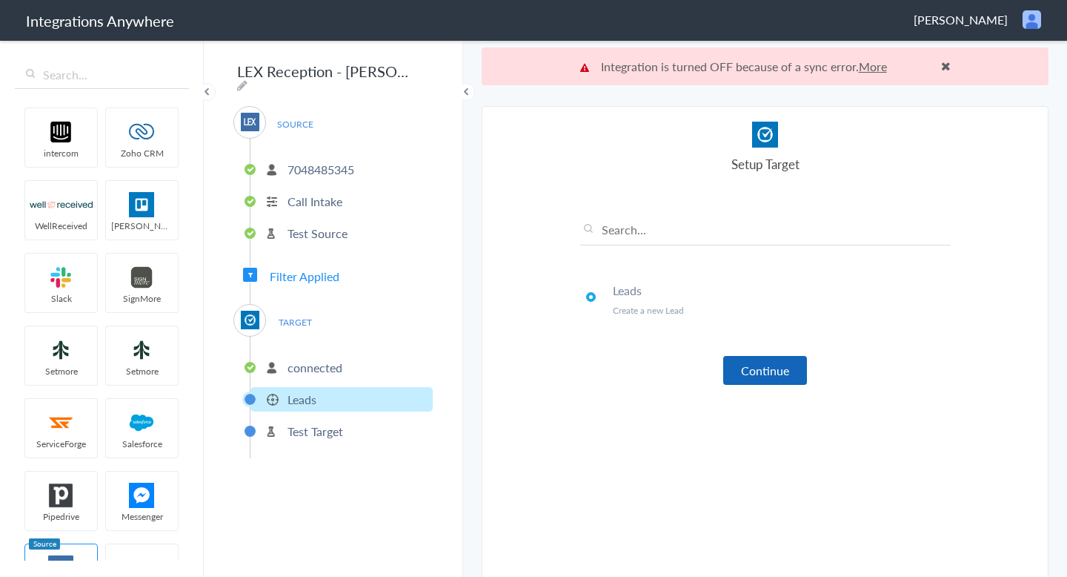
click at [780, 364] on button "Continue" at bounding box center [765, 370] width 84 height 29
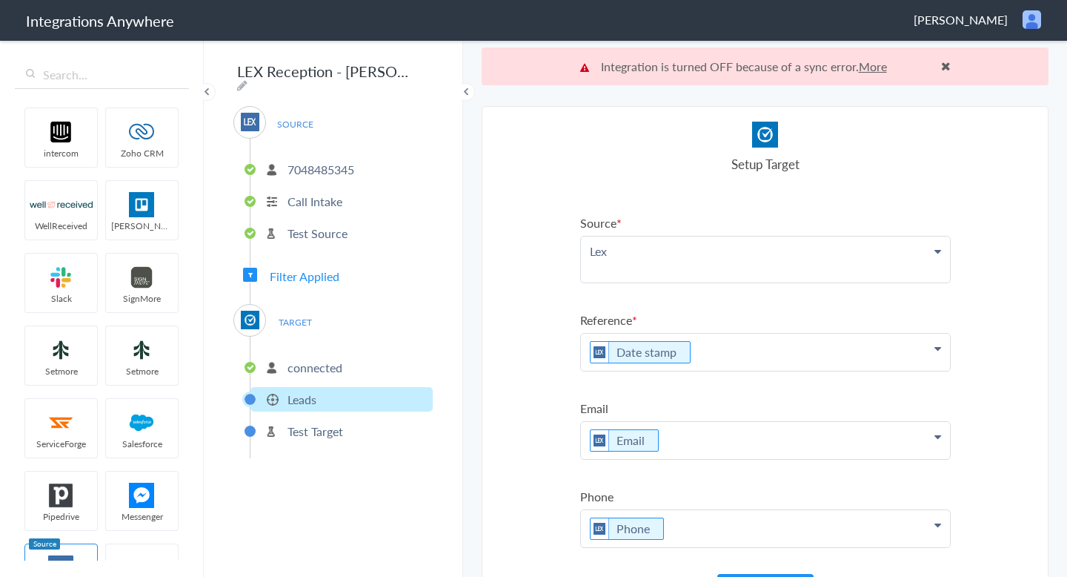
scroll to position [38, 0]
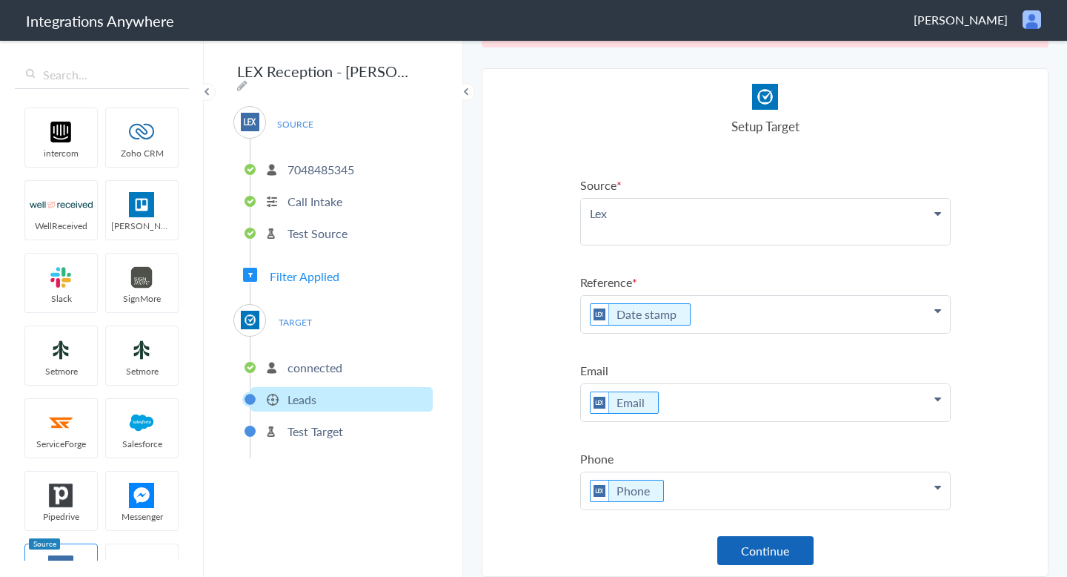
click at [762, 540] on button "Continue" at bounding box center [765, 550] width 96 height 29
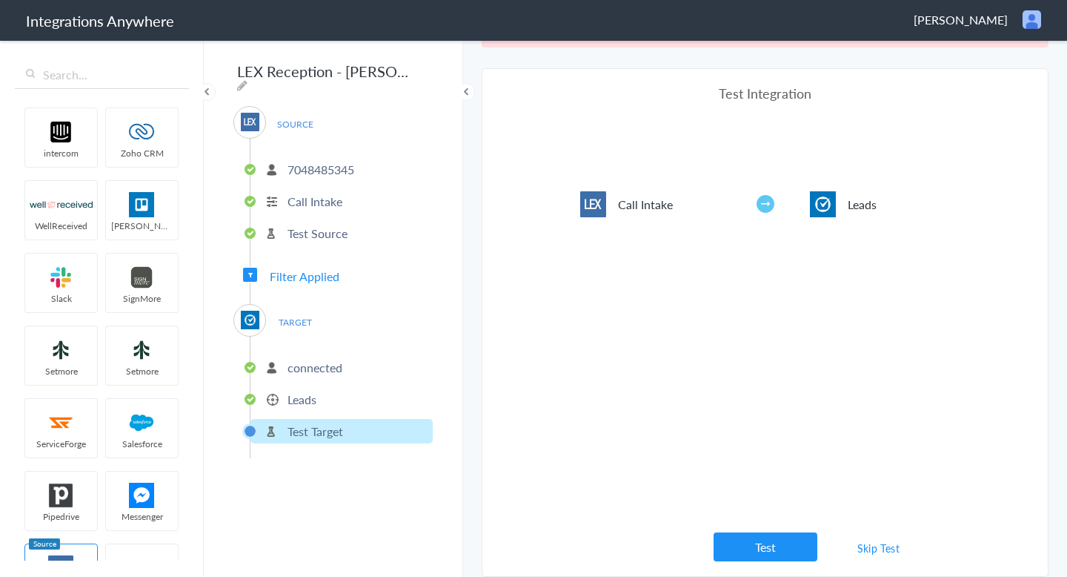
click at [872, 543] on link "Skip Test" at bounding box center [879, 547] width 79 height 27
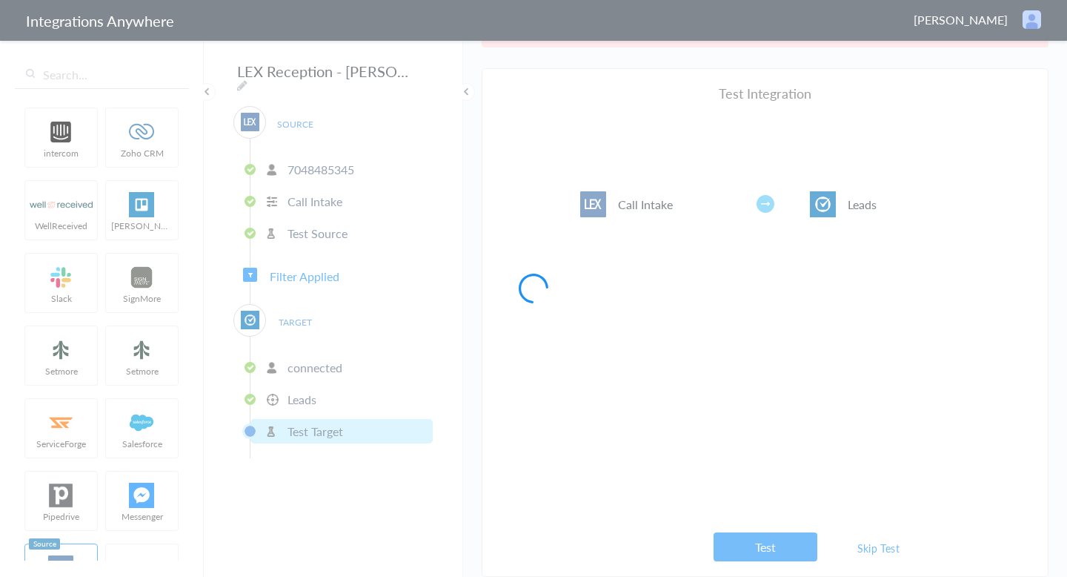
scroll to position [0, 0]
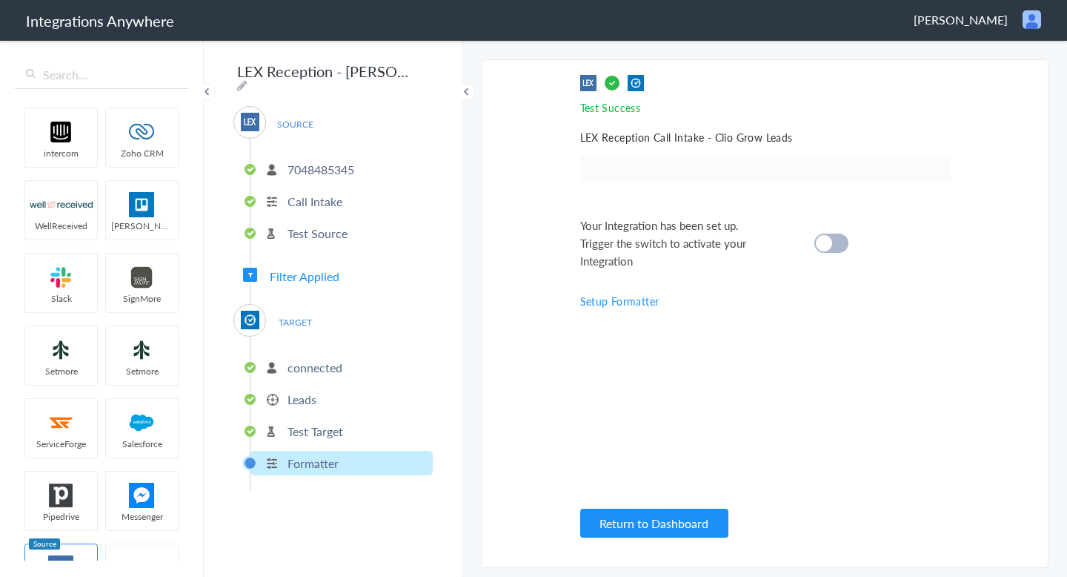
click at [822, 250] on cite at bounding box center [824, 243] width 16 height 16
click at [681, 516] on button "Return to Dashboard" at bounding box center [654, 522] width 148 height 29
